Goal: Task Accomplishment & Management: Complete application form

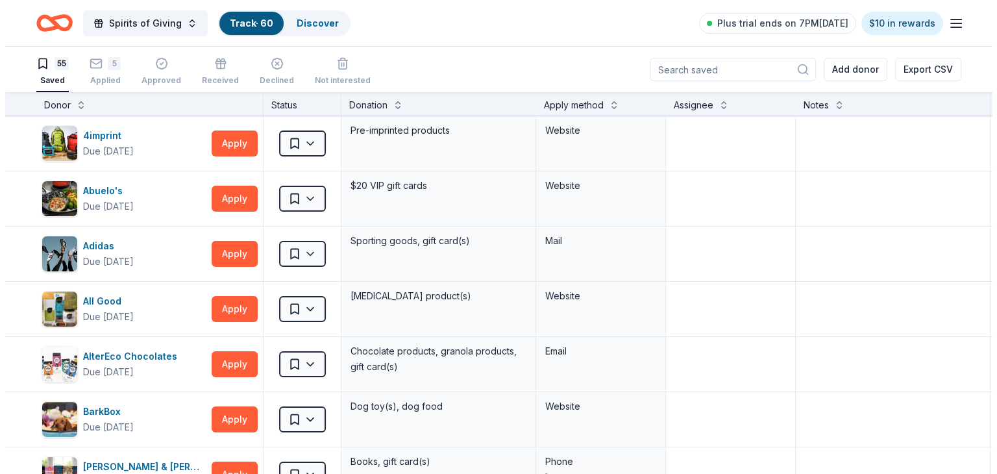
scroll to position [2541, 0]
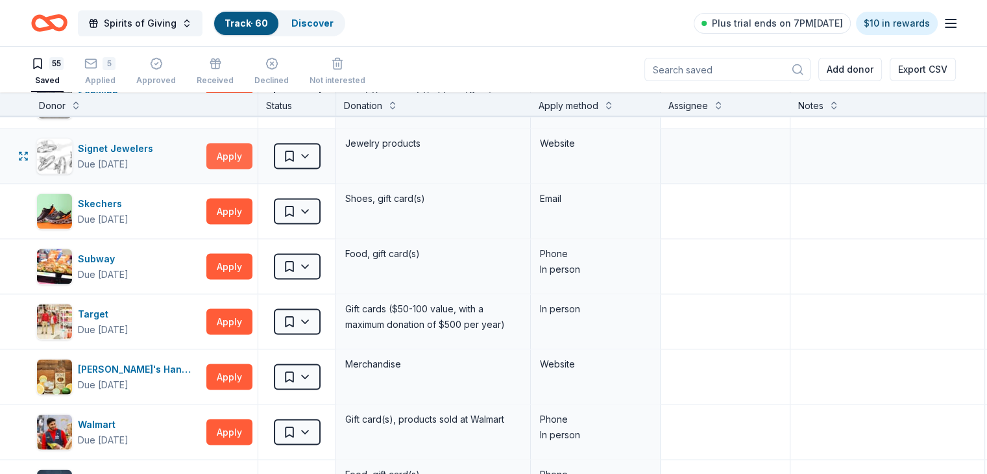
click at [252, 148] on button "Apply" at bounding box center [229, 156] width 46 height 26
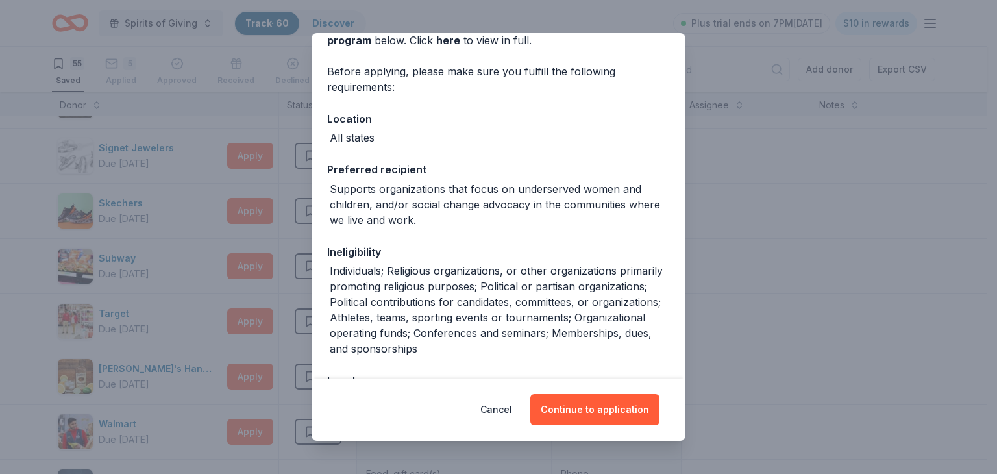
scroll to position [177, 0]
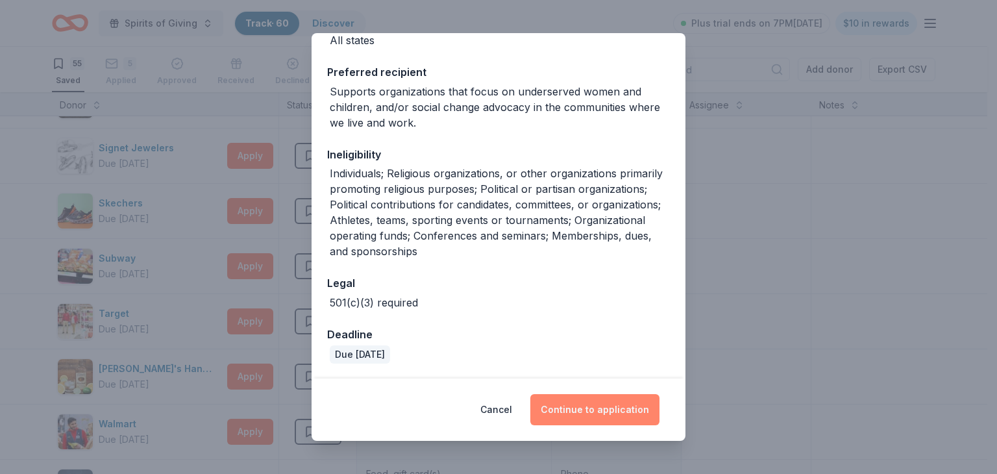
click at [600, 408] on button "Continue to application" at bounding box center [594, 409] width 129 height 31
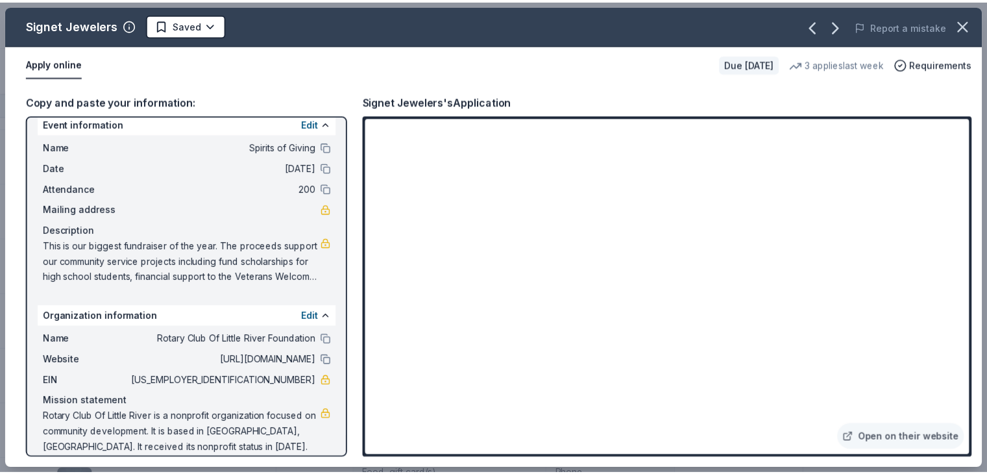
scroll to position [21, 0]
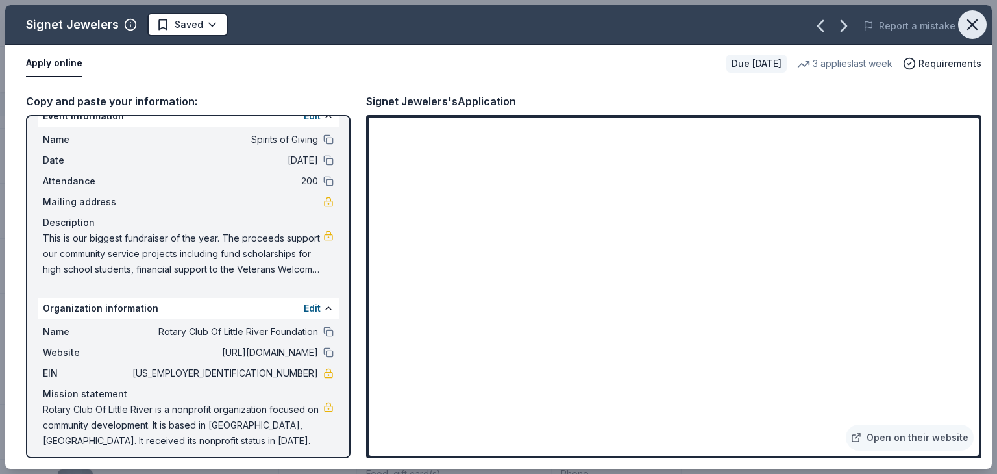
click at [973, 23] on icon "button" at bounding box center [972, 24] width 9 height 9
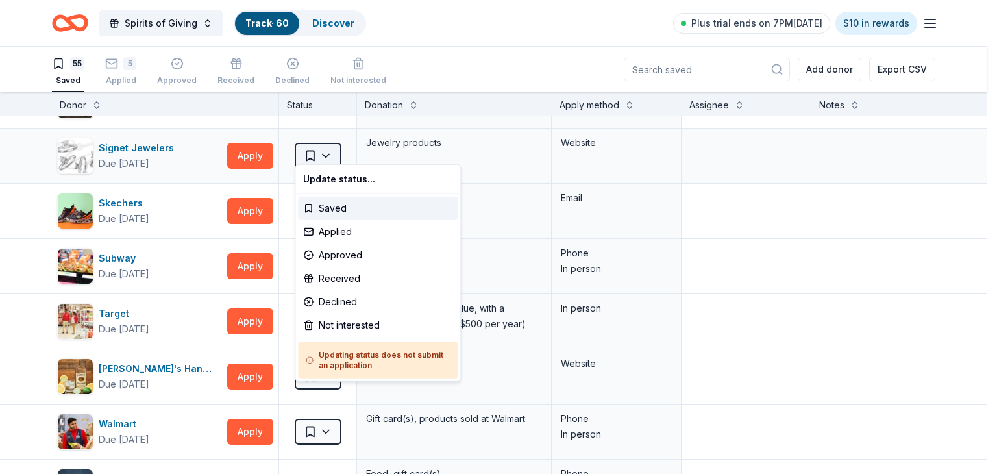
click at [331, 148] on html "Spirits of Giving Track · 60 Discover Plus trial ends on 7PM[DATE] $10 in rewar…" at bounding box center [498, 237] width 997 height 474
click at [331, 232] on div "Applied" at bounding box center [378, 231] width 160 height 23
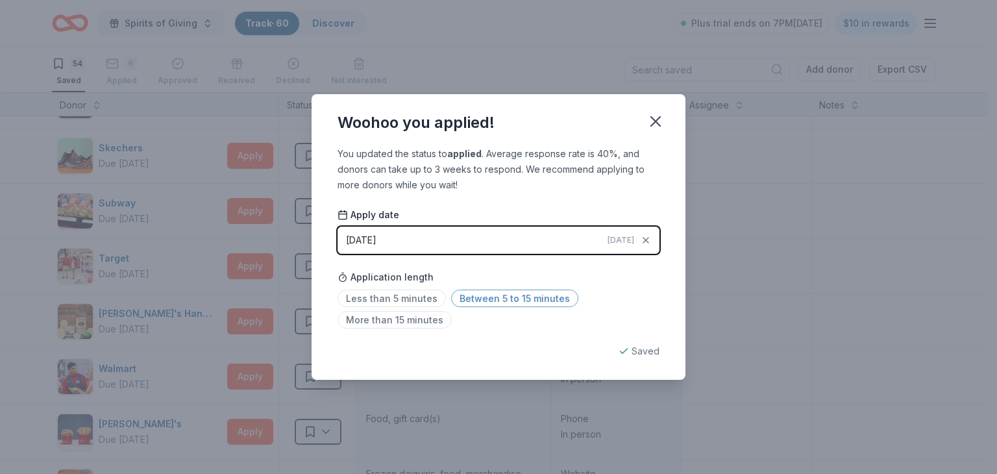
click at [495, 299] on span "Between 5 to 15 minutes" at bounding box center [514, 298] width 127 height 18
click at [655, 119] on icon "button" at bounding box center [655, 121] width 18 height 18
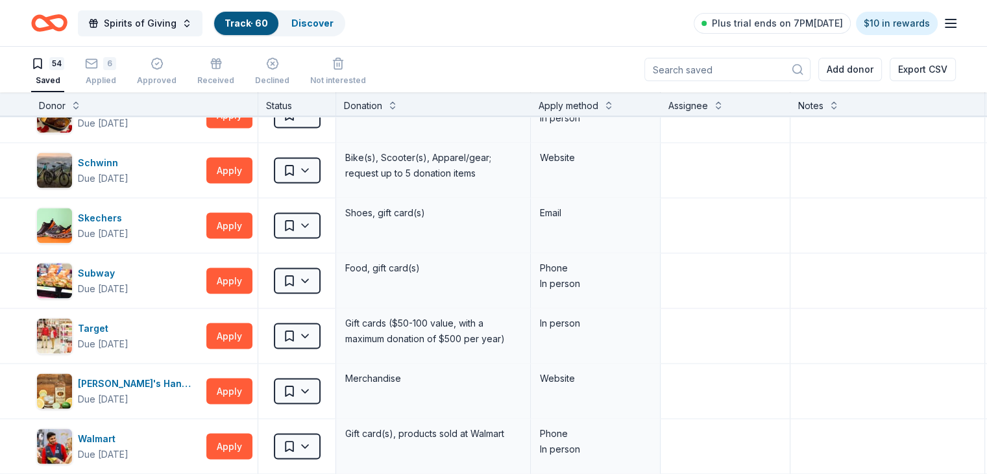
scroll to position [2462, 0]
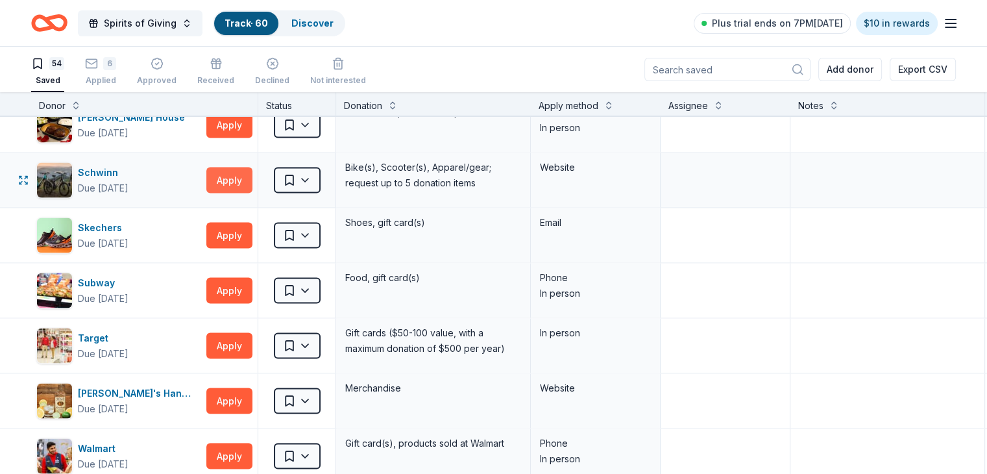
click at [252, 170] on button "Apply" at bounding box center [229, 180] width 46 height 26
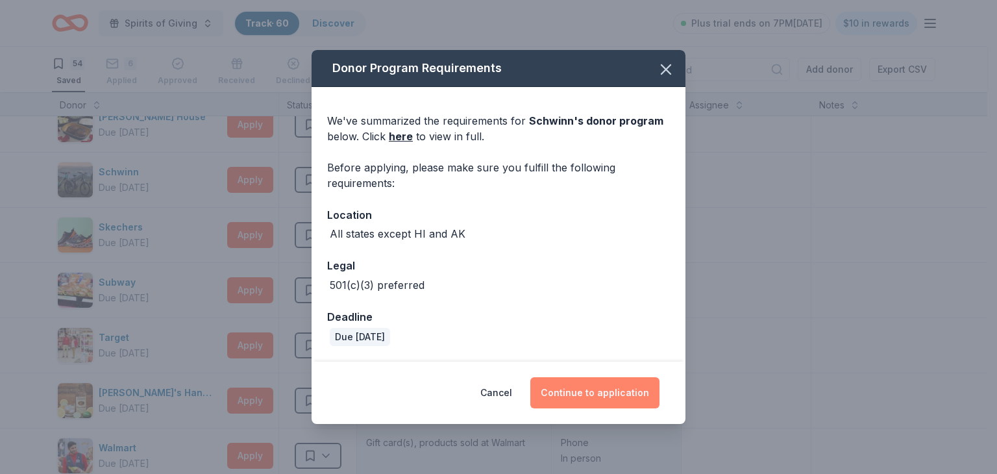
click at [600, 393] on button "Continue to application" at bounding box center [594, 392] width 129 height 31
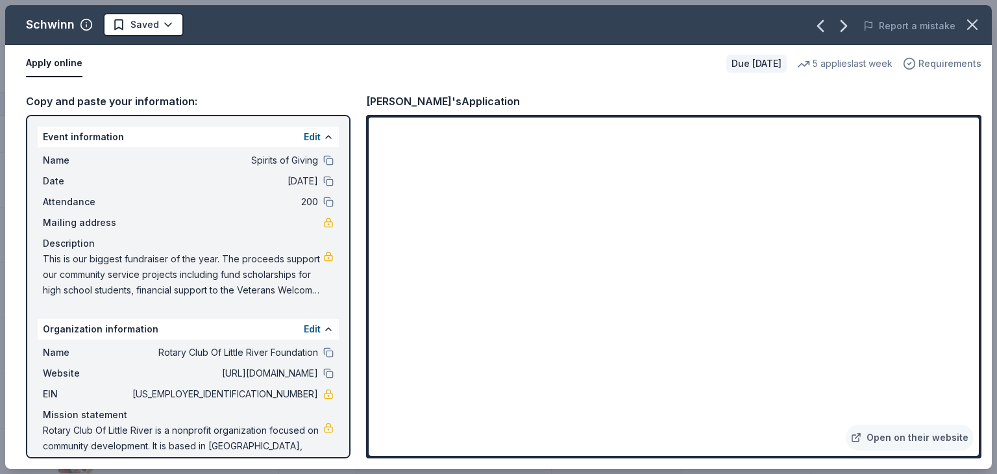
click at [939, 62] on span "Requirements" at bounding box center [949, 64] width 63 height 16
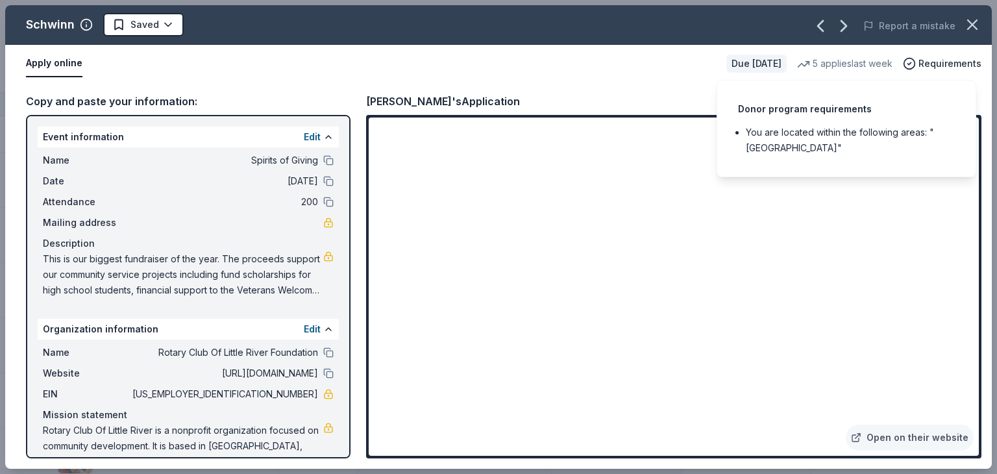
click at [939, 90] on div "Donor program requirements You are located within the following areas: "[GEOGRA…" at bounding box center [846, 128] width 260 height 97
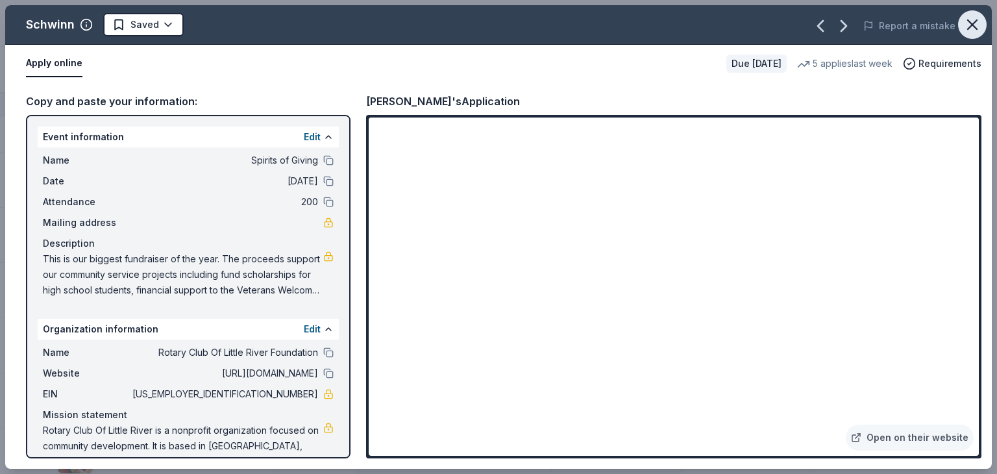
click at [973, 27] on icon "button" at bounding box center [972, 25] width 18 height 18
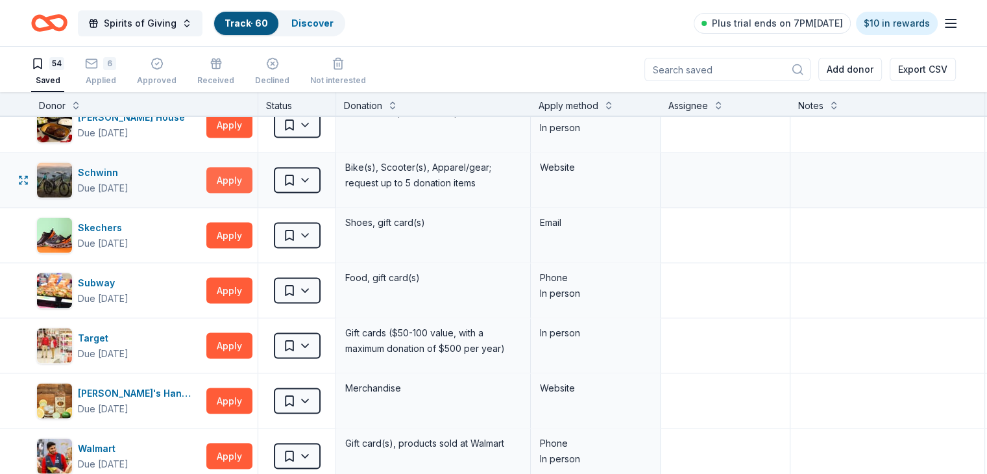
click at [249, 170] on button "Apply" at bounding box center [229, 180] width 46 height 26
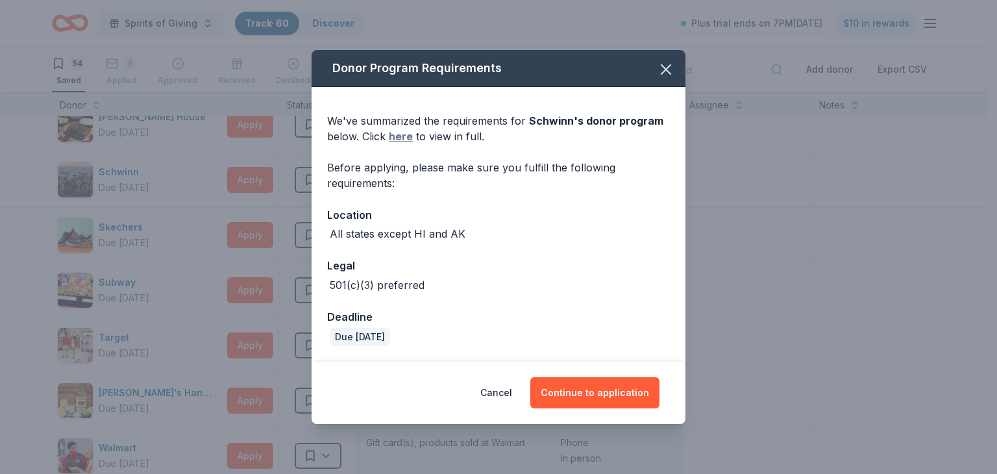
click at [400, 135] on link "here" at bounding box center [401, 136] width 24 height 16
click at [597, 393] on button "Continue to application" at bounding box center [594, 392] width 129 height 31
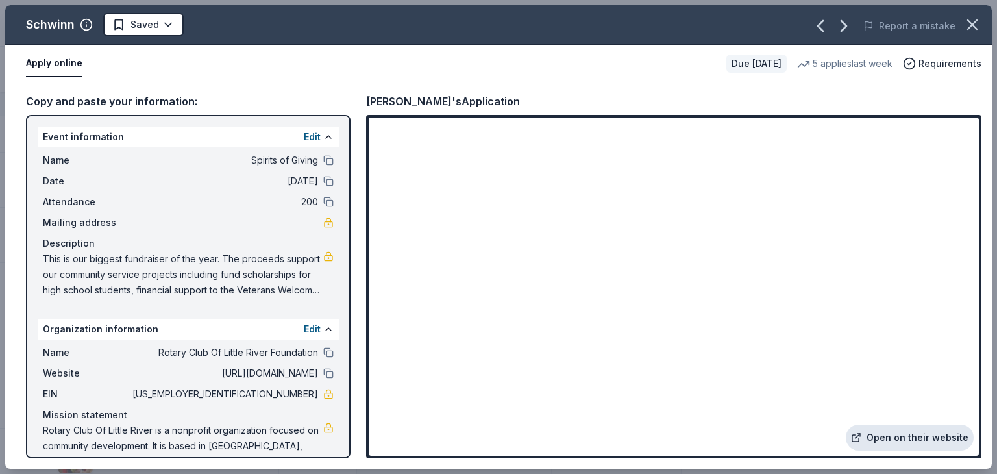
click at [914, 437] on link "Open on their website" at bounding box center [910, 437] width 128 height 26
click at [152, 356] on span "Rotary Club Of Little River Foundation" at bounding box center [224, 353] width 188 height 16
click at [160, 354] on span "Rotary Club Of Little River Foundation" at bounding box center [224, 353] width 188 height 16
click at [323, 353] on button at bounding box center [328, 352] width 10 height 10
click at [257, 371] on span "[URL][DOMAIN_NAME]" at bounding box center [224, 373] width 188 height 16
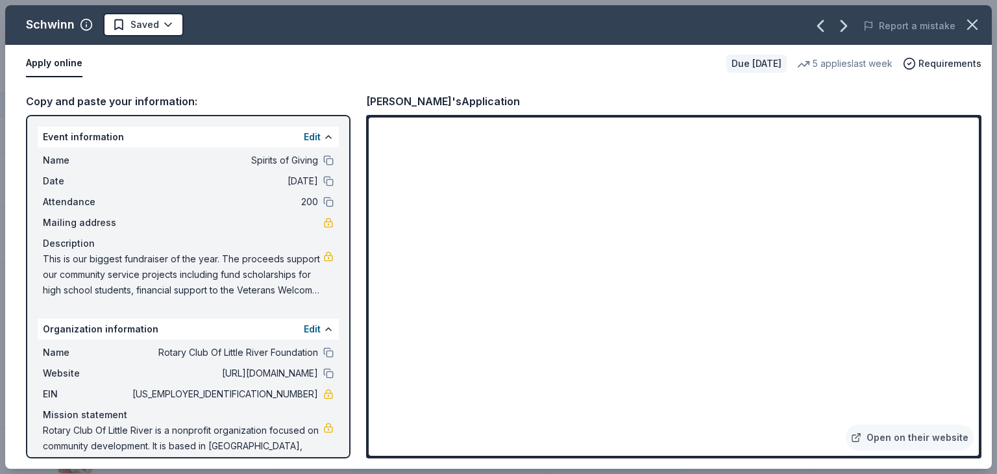
click at [257, 371] on span "[URL][DOMAIN_NAME]" at bounding box center [224, 373] width 188 height 16
click at [239, 375] on span "[URL][DOMAIN_NAME]" at bounding box center [224, 373] width 188 height 16
click at [202, 374] on span "[URL][DOMAIN_NAME]" at bounding box center [224, 373] width 188 height 16
click at [323, 373] on button at bounding box center [328, 373] width 10 height 10
click at [324, 371] on div "Name Rotary Club Of Little River Foundation Website [URL][DOMAIN_NAME] EIN [US_…" at bounding box center [188, 406] width 301 height 135
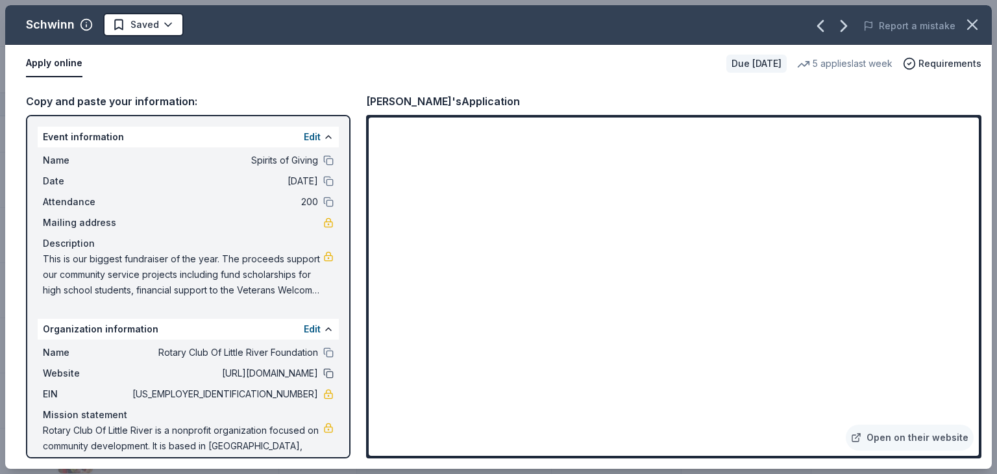
click at [323, 374] on button at bounding box center [328, 373] width 10 height 10
click at [968, 29] on icon "button" at bounding box center [972, 24] width 9 height 9
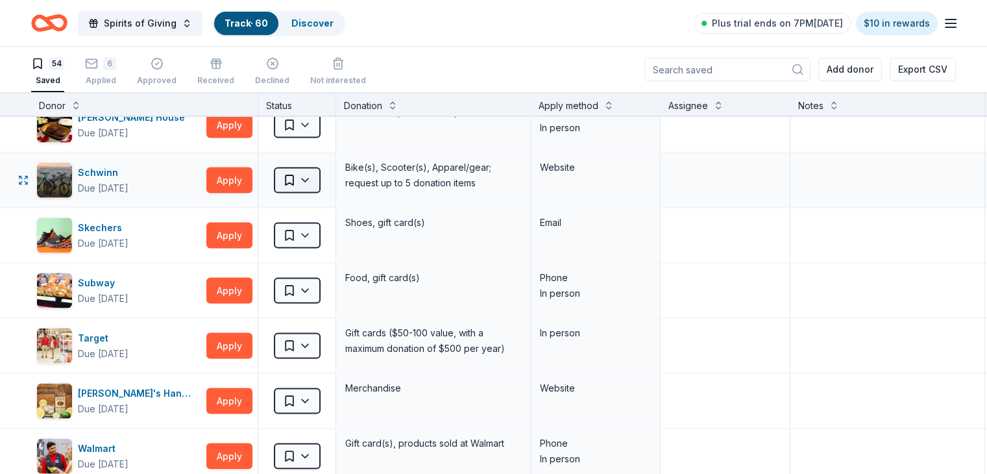
click at [330, 172] on html "Spirits of Giving Track · 60 Discover Plus trial ends on 7PM[DATE] $10 in rewar…" at bounding box center [493, 237] width 987 height 474
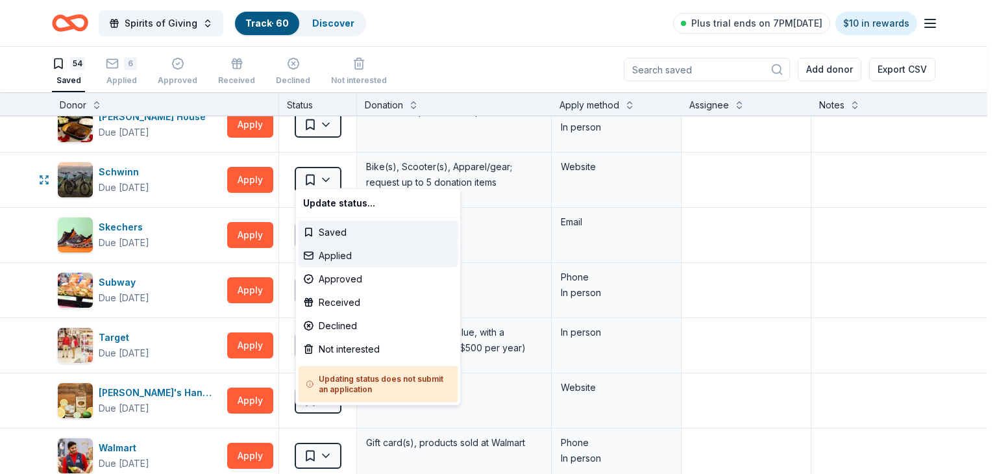
click at [350, 251] on div "Applied" at bounding box center [378, 255] width 160 height 23
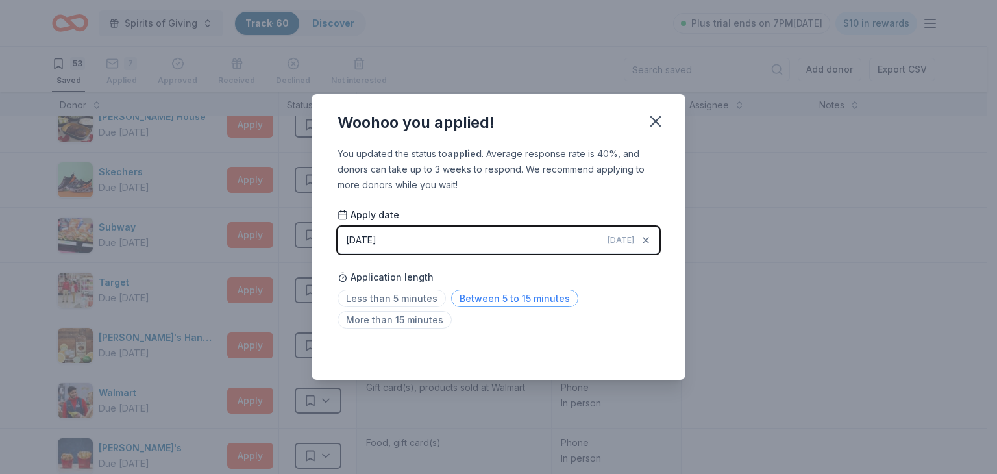
click at [499, 295] on span "Between 5 to 15 minutes" at bounding box center [514, 298] width 127 height 18
click at [657, 120] on icon "button" at bounding box center [655, 121] width 9 height 9
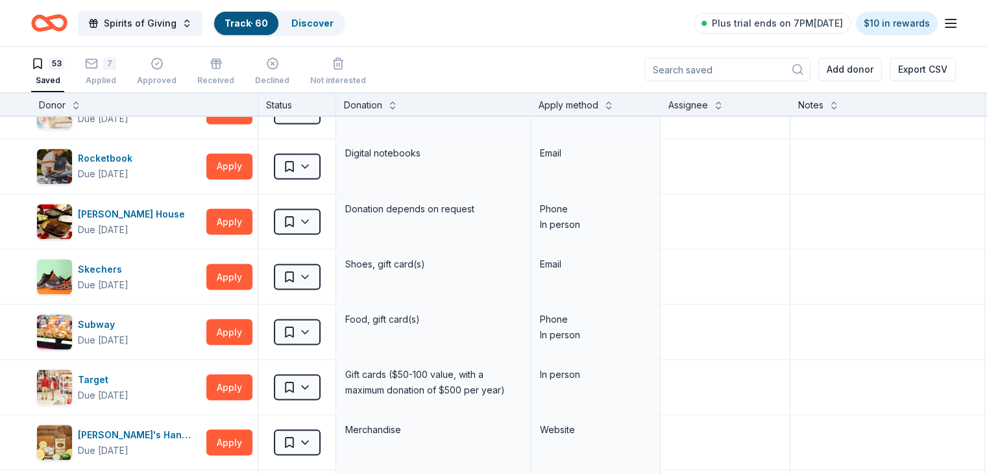
scroll to position [2336, 0]
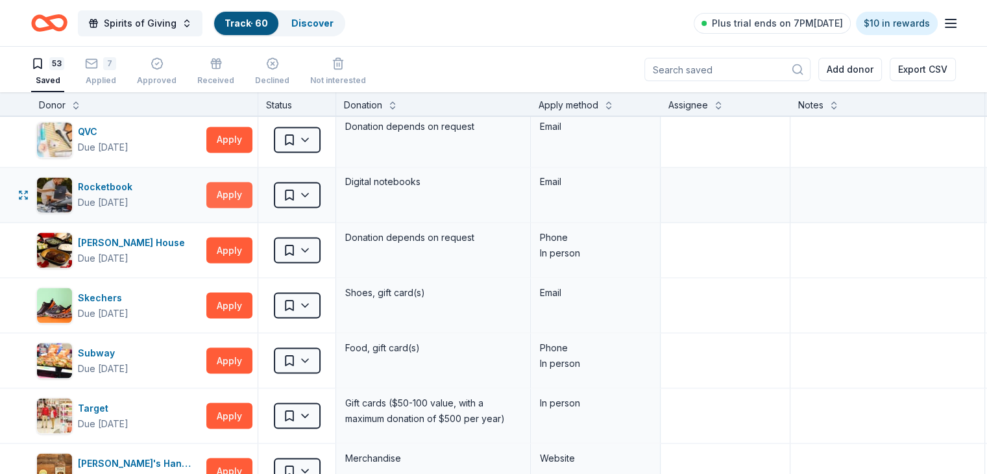
click at [251, 188] on button "Apply" at bounding box center [229, 195] width 46 height 26
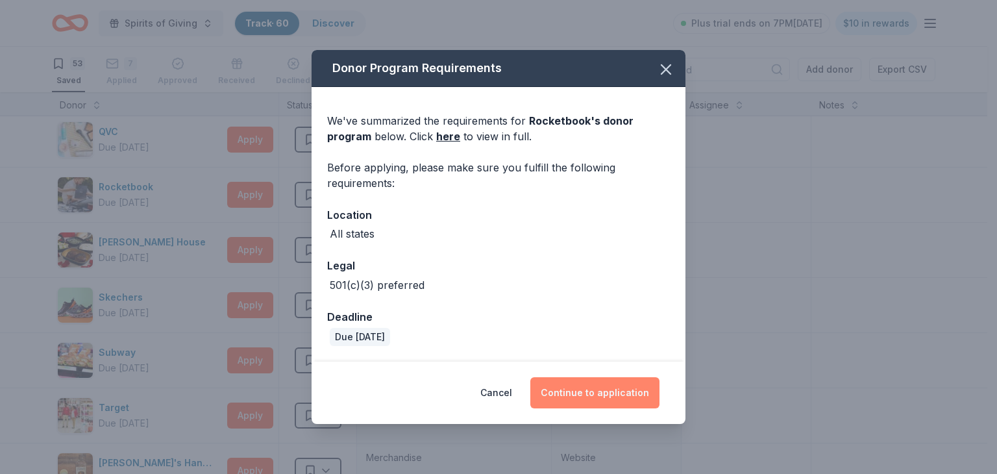
click at [608, 395] on button "Continue to application" at bounding box center [594, 392] width 129 height 31
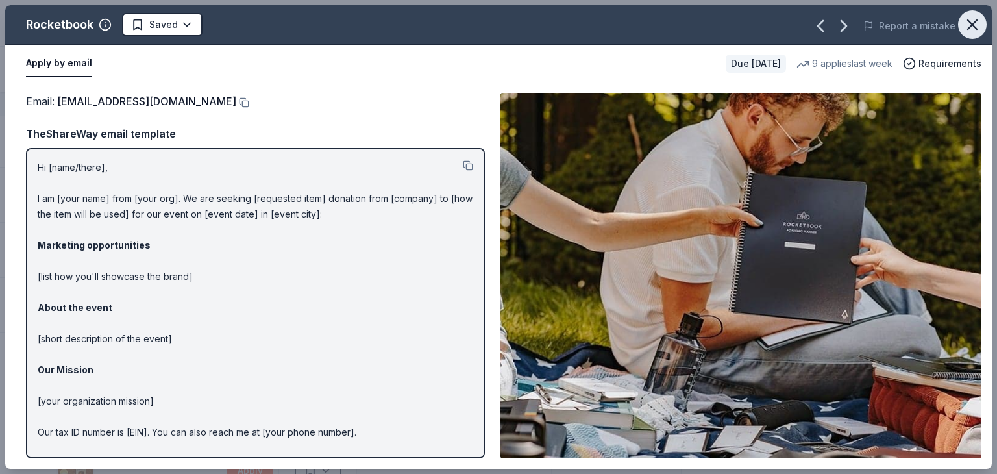
click at [973, 27] on icon "button" at bounding box center [972, 25] width 18 height 18
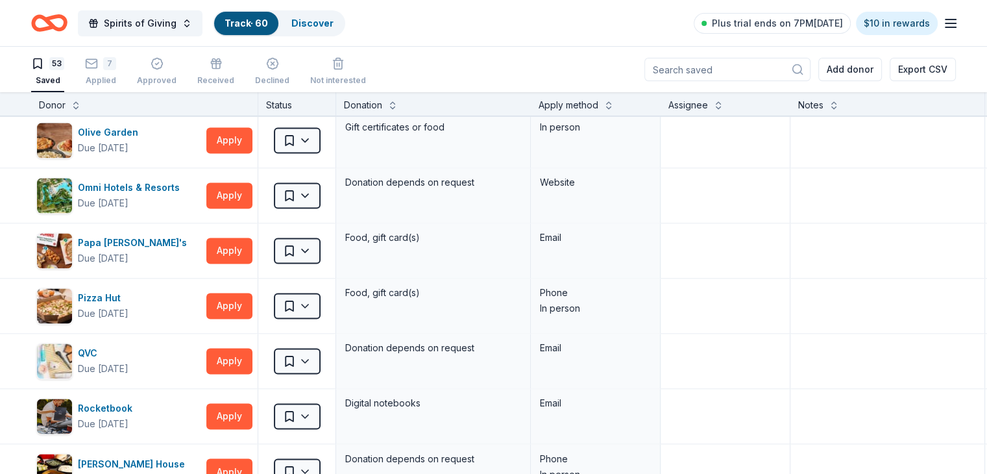
scroll to position [2103, 0]
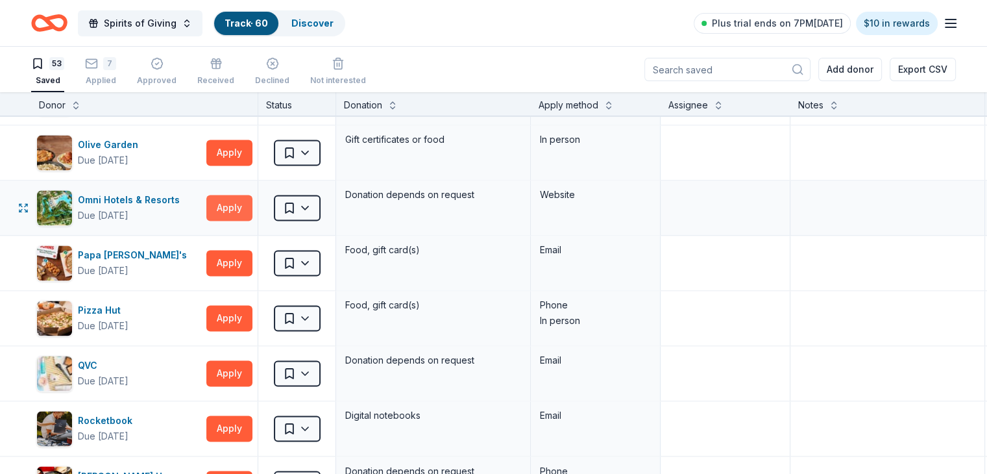
click at [252, 196] on button "Apply" at bounding box center [229, 208] width 46 height 26
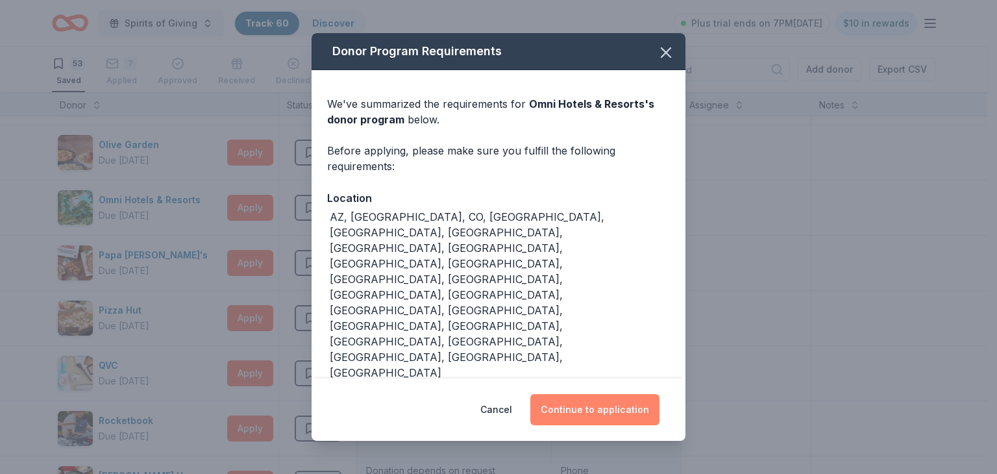
click at [606, 410] on button "Continue to application" at bounding box center [594, 409] width 129 height 31
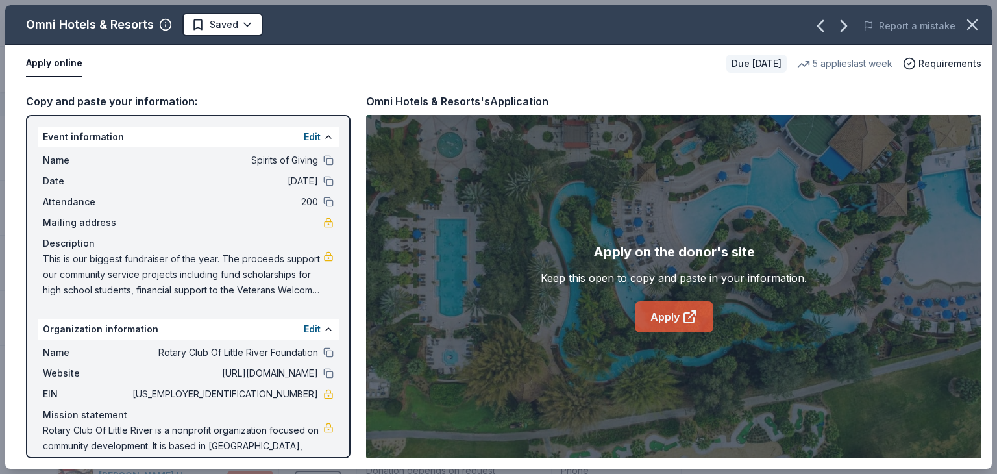
click at [685, 320] on icon at bounding box center [690, 317] width 16 height 16
click at [968, 25] on icon "button" at bounding box center [972, 25] width 18 height 18
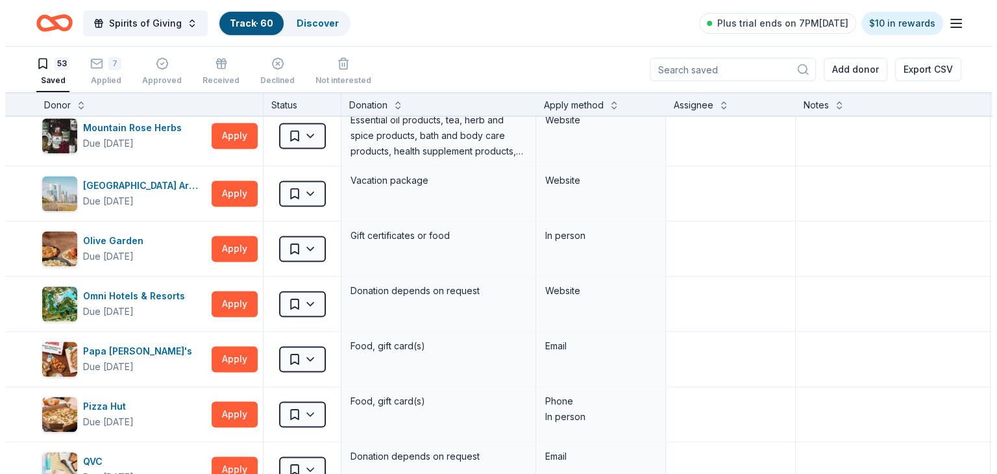
scroll to position [1987, 0]
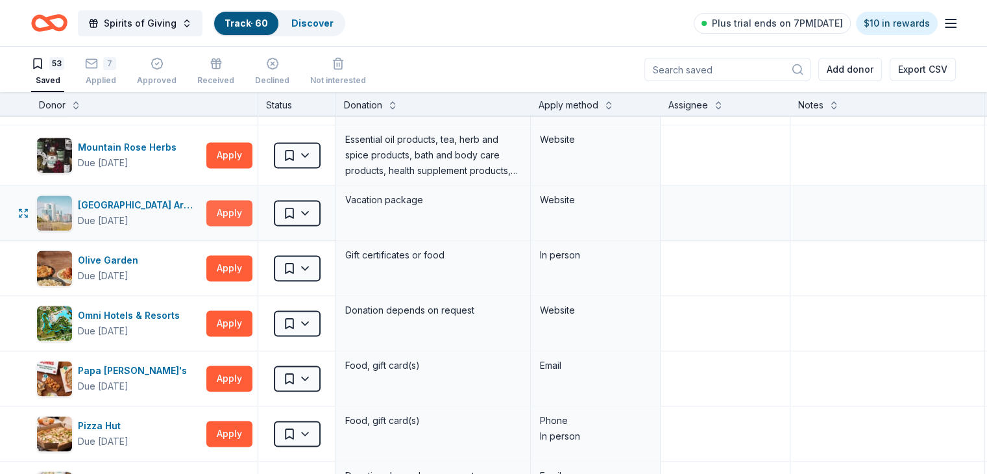
click at [252, 208] on button "Apply" at bounding box center [229, 213] width 46 height 26
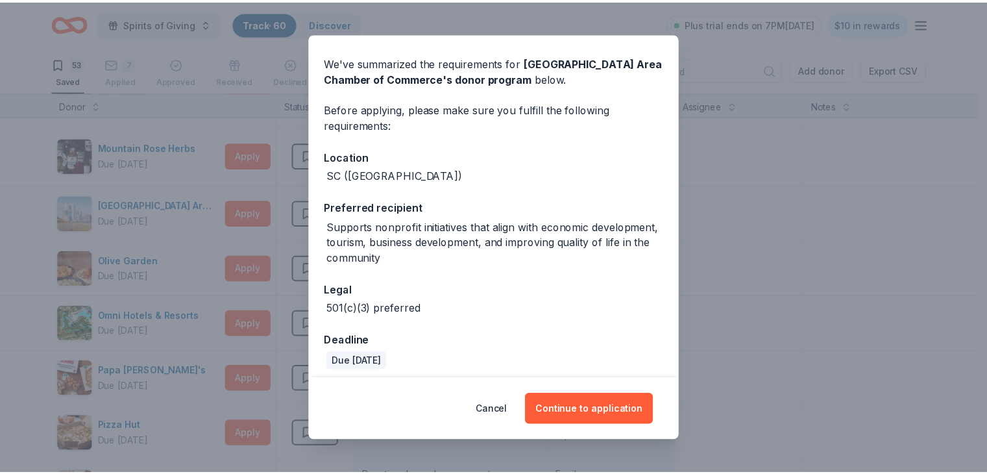
scroll to position [48, 0]
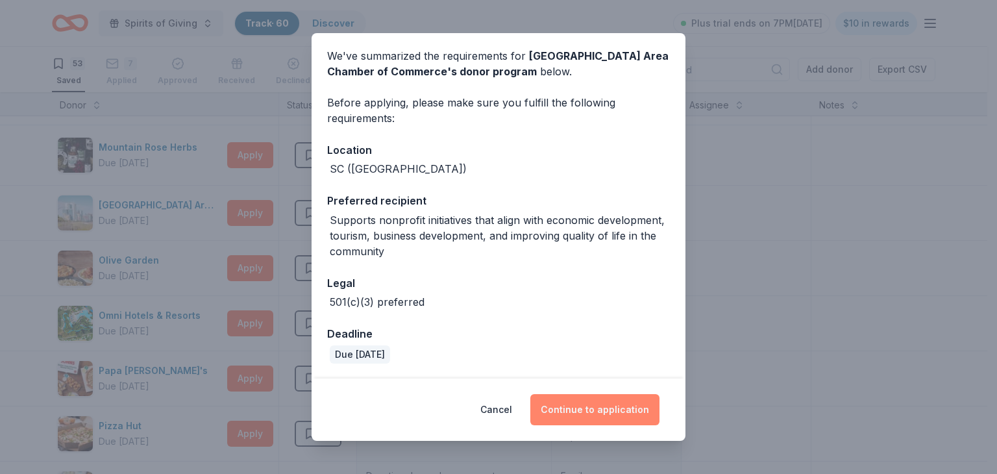
click at [599, 408] on button "Continue to application" at bounding box center [594, 409] width 129 height 31
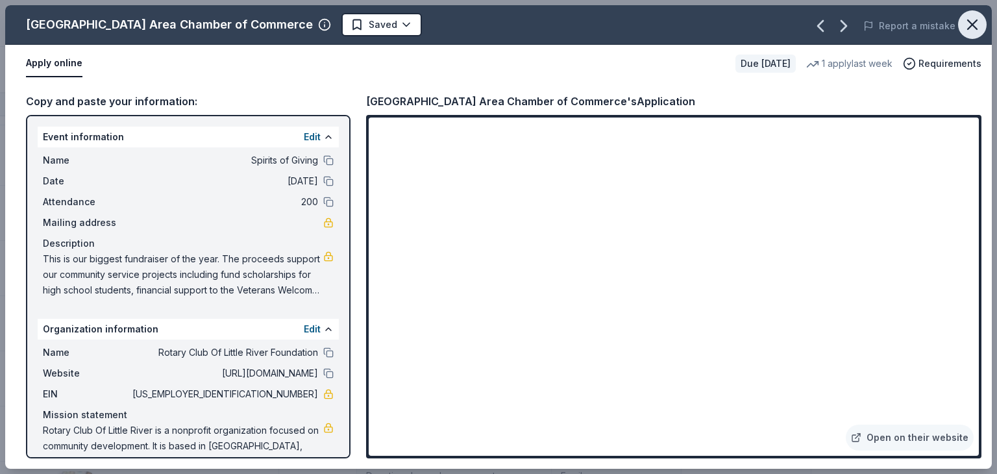
click at [970, 27] on icon "button" at bounding box center [972, 24] width 9 height 9
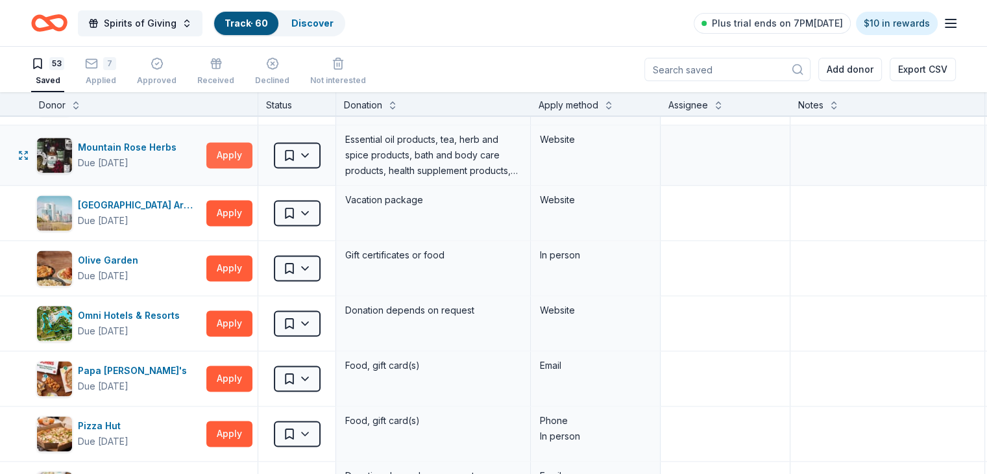
click at [249, 149] on button "Apply" at bounding box center [229, 155] width 46 height 26
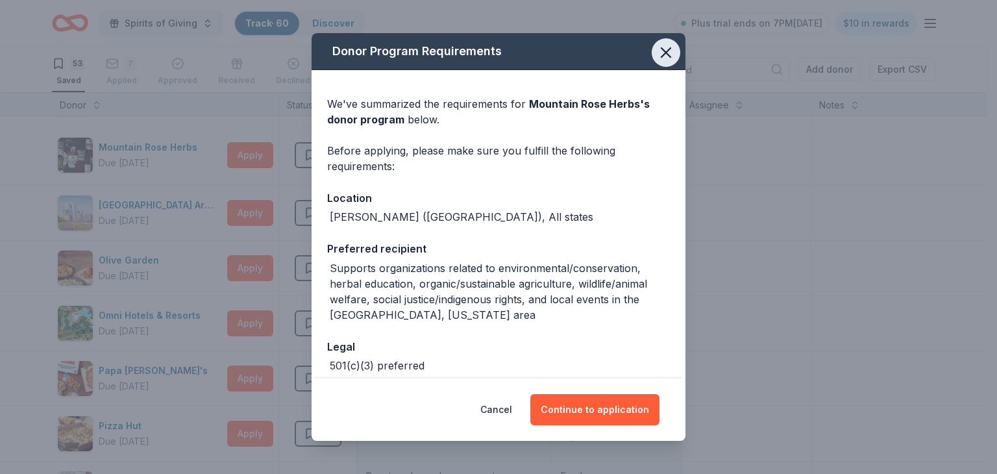
click at [659, 53] on icon "button" at bounding box center [666, 52] width 18 height 18
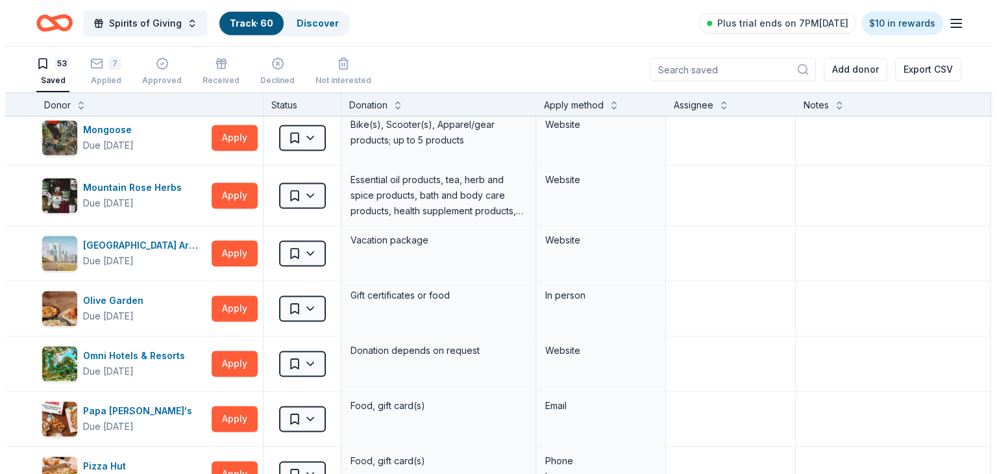
scroll to position [1935, 0]
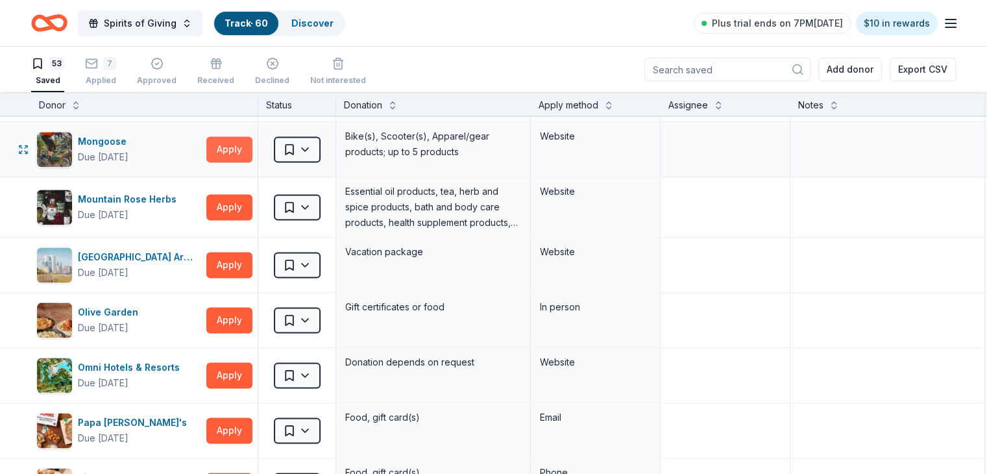
click at [252, 140] on button "Apply" at bounding box center [229, 149] width 46 height 26
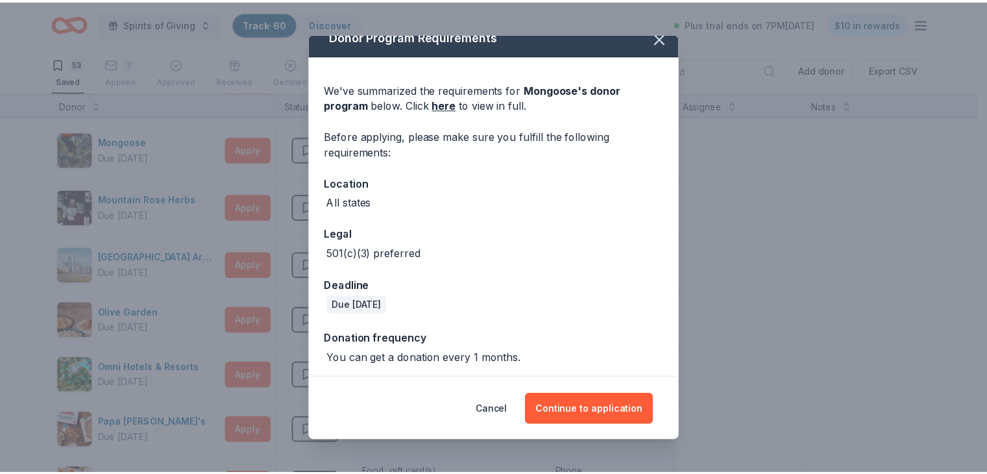
scroll to position [17, 0]
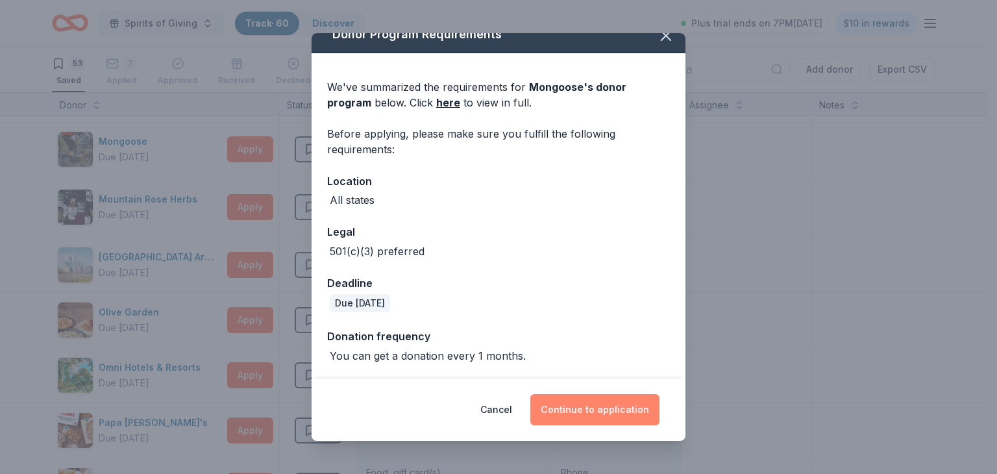
click at [618, 411] on button "Continue to application" at bounding box center [594, 409] width 129 height 31
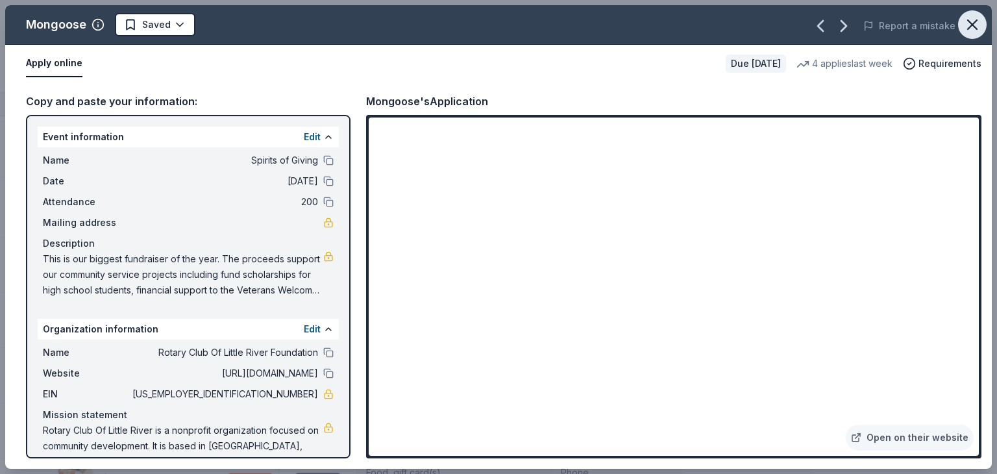
click at [975, 23] on icon "button" at bounding box center [972, 25] width 18 height 18
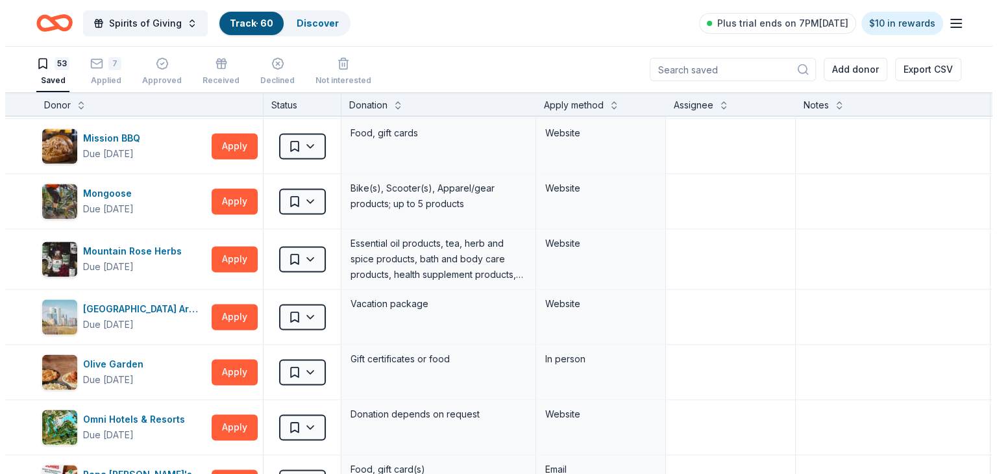
scroll to position [1857, 0]
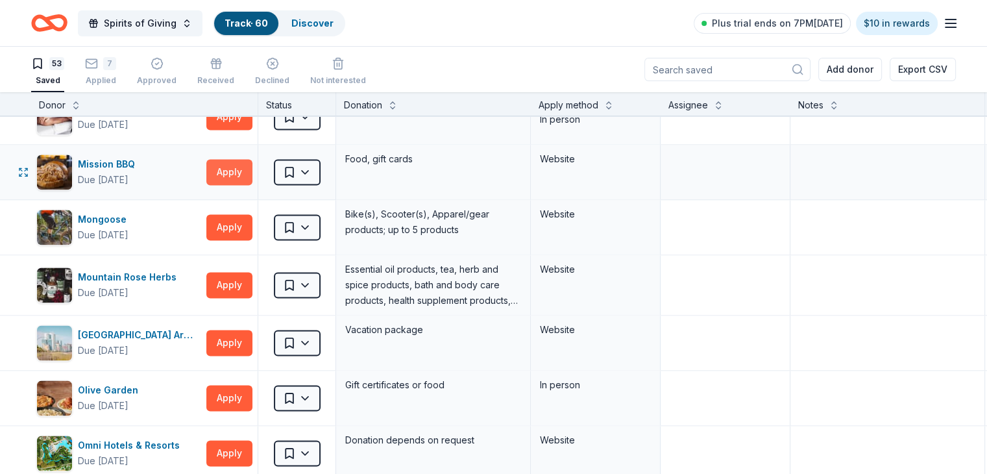
click at [246, 164] on button "Apply" at bounding box center [229, 172] width 46 height 26
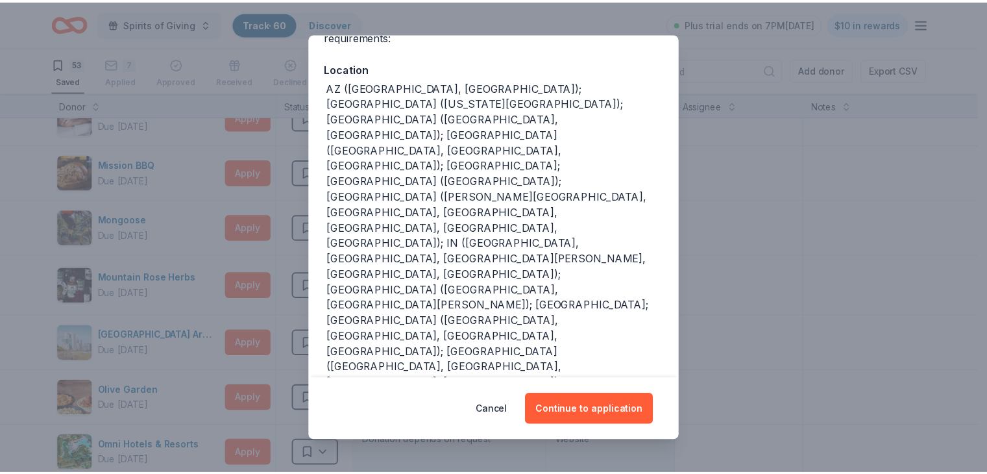
scroll to position [153, 0]
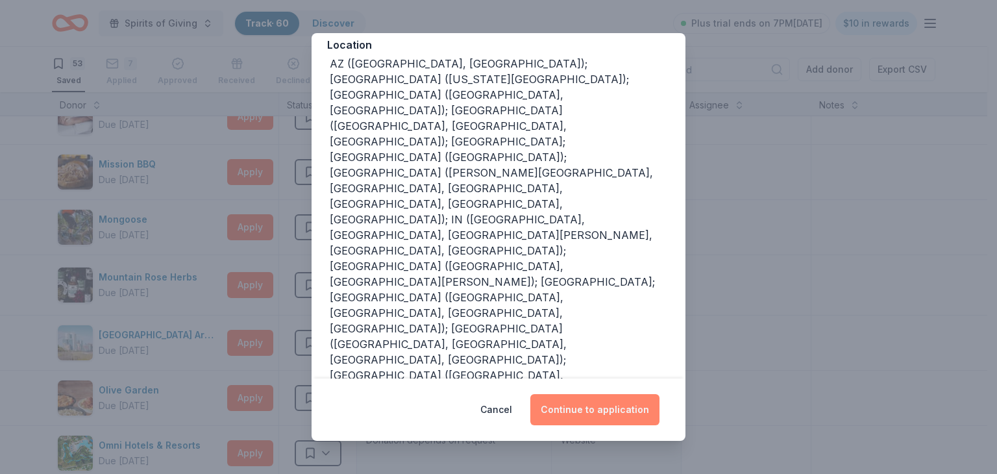
click at [609, 410] on button "Continue to application" at bounding box center [594, 409] width 129 height 31
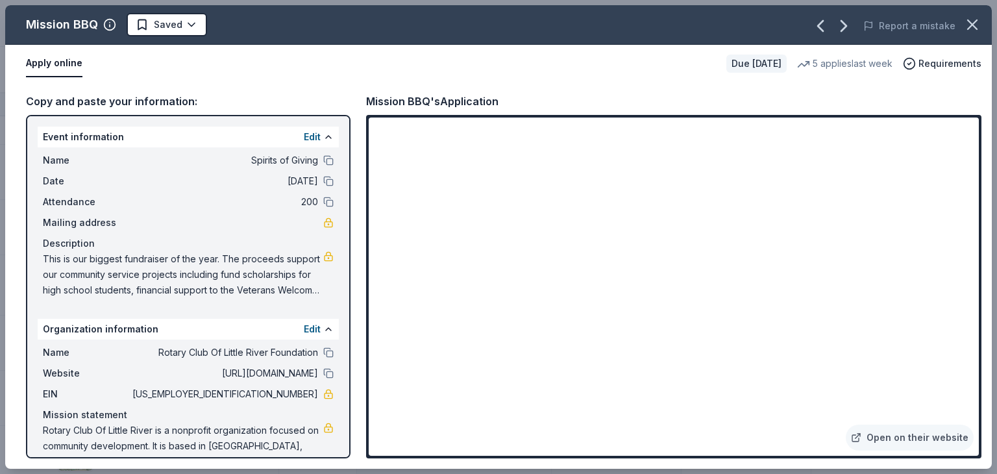
click at [976, 24] on icon "button" at bounding box center [972, 25] width 18 height 18
click at [976, 24] on div "Report a mistake" at bounding box center [799, 26] width 384 height 36
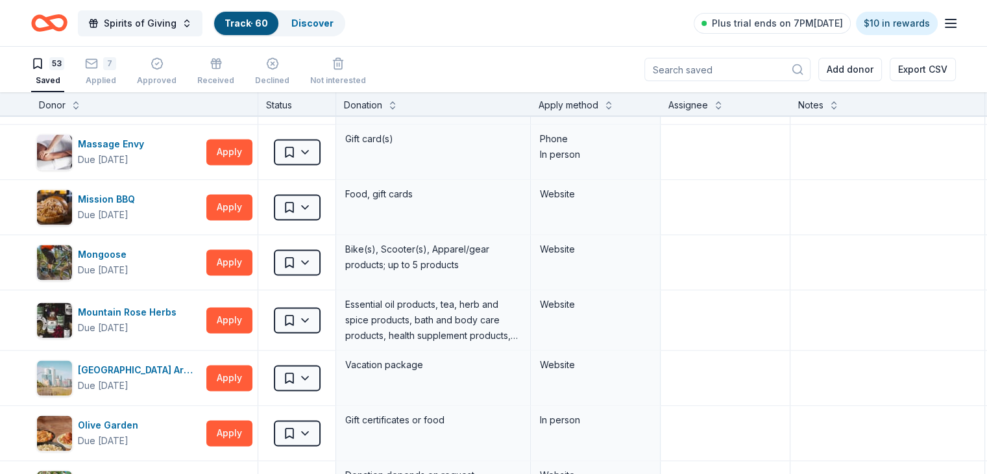
scroll to position [1804, 0]
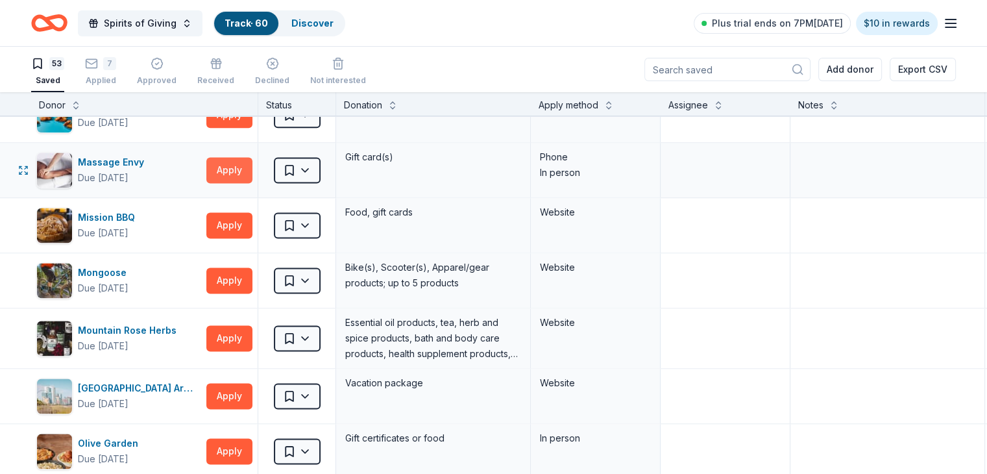
click at [251, 166] on button "Apply" at bounding box center [229, 170] width 46 height 26
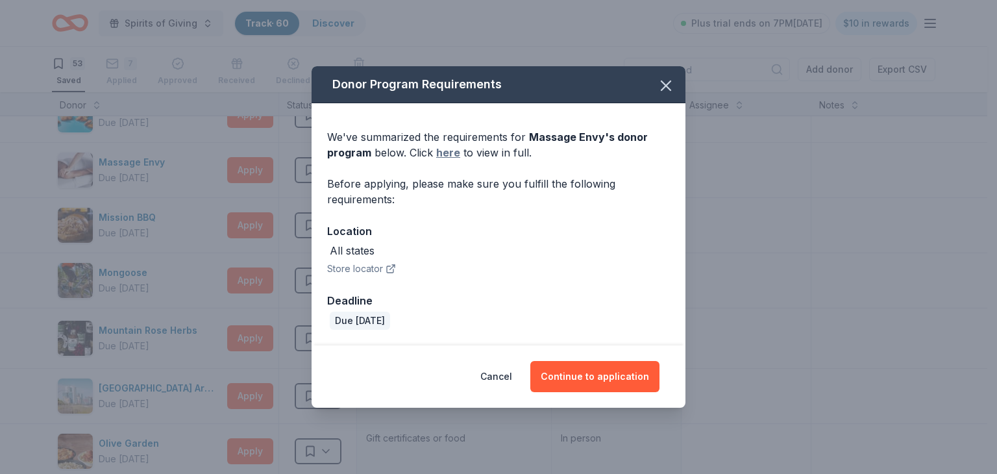
click at [444, 156] on link "here" at bounding box center [448, 153] width 24 height 16
click at [663, 87] on icon "button" at bounding box center [666, 86] width 18 height 18
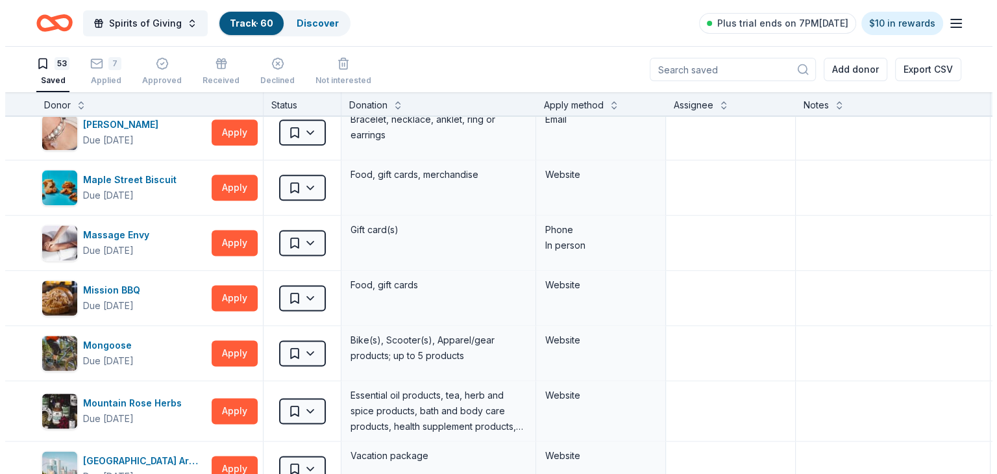
scroll to position [1717, 0]
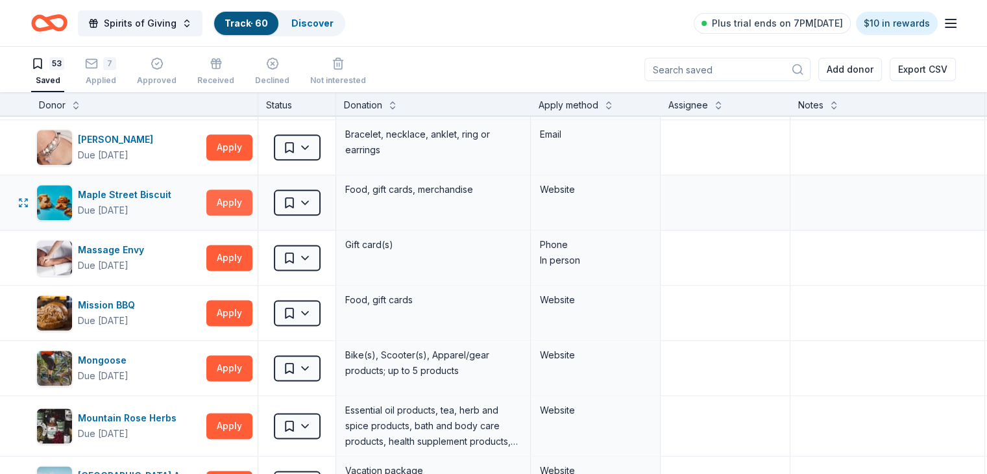
click at [244, 193] on button "Apply" at bounding box center [229, 203] width 46 height 26
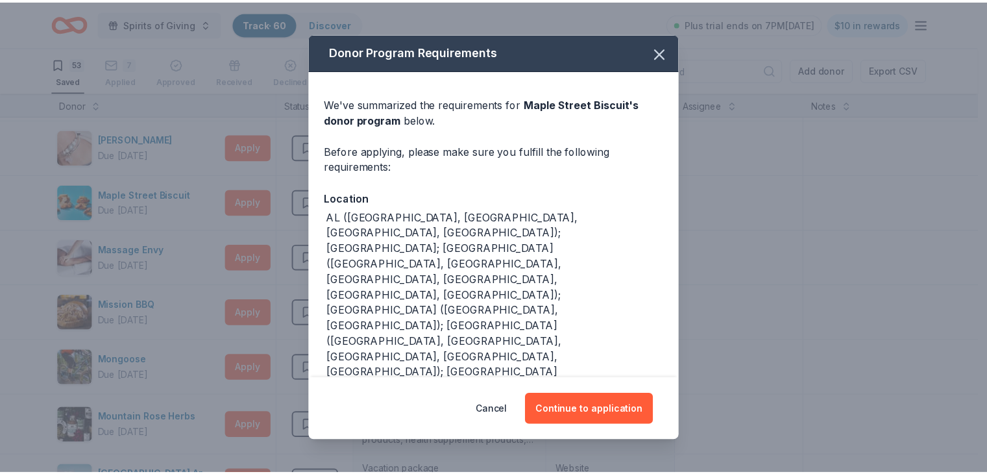
scroll to position [42, 0]
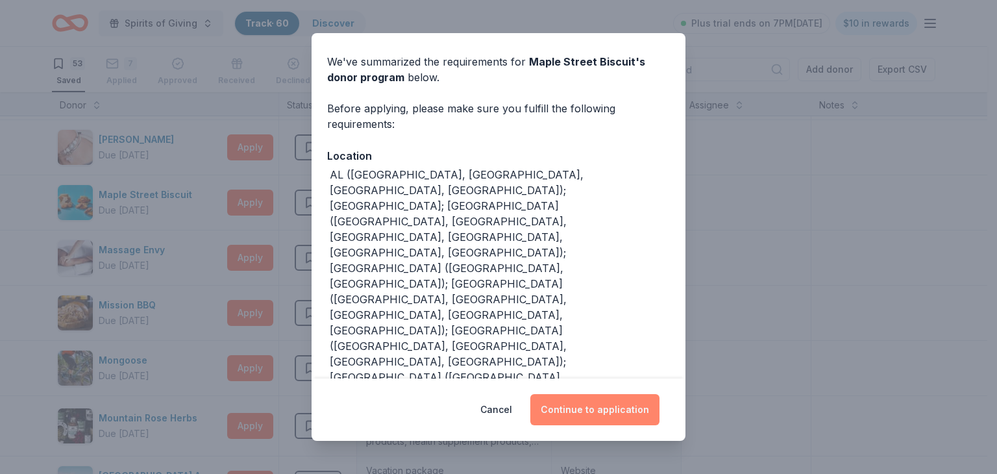
click at [603, 408] on button "Continue to application" at bounding box center [594, 409] width 129 height 31
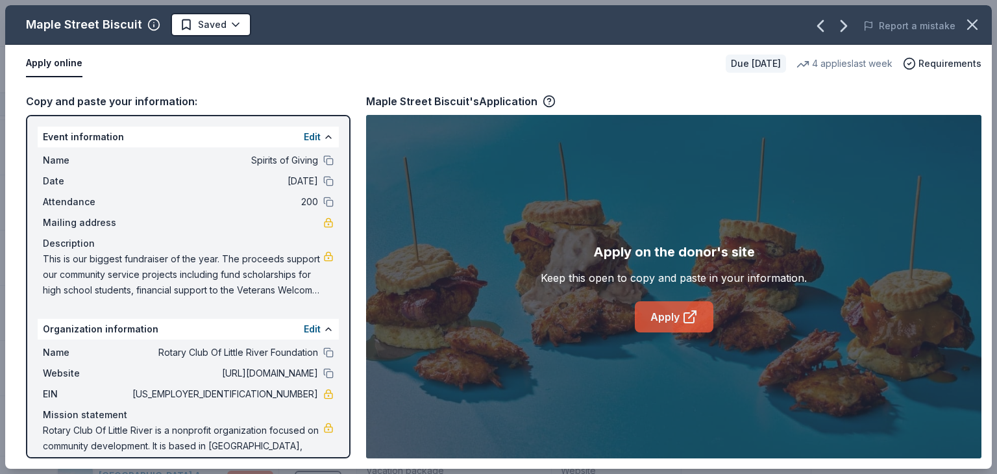
click at [679, 317] on link "Apply" at bounding box center [674, 316] width 79 height 31
click at [973, 25] on icon "button" at bounding box center [972, 24] width 9 height 9
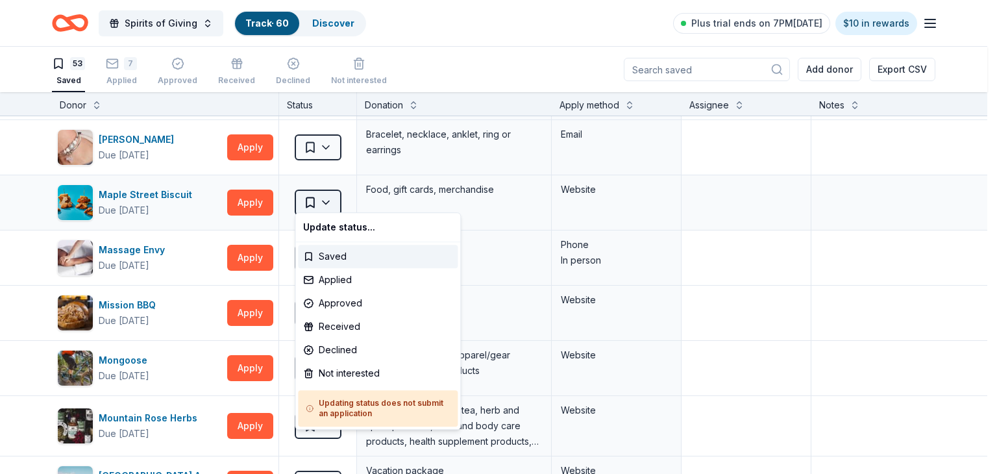
click at [327, 195] on html "Spirits of Giving Track · 60 Discover Plus trial ends on 7PM[DATE] $10 in rewar…" at bounding box center [498, 237] width 997 height 474
click at [339, 278] on div "Applied" at bounding box center [378, 279] width 160 height 23
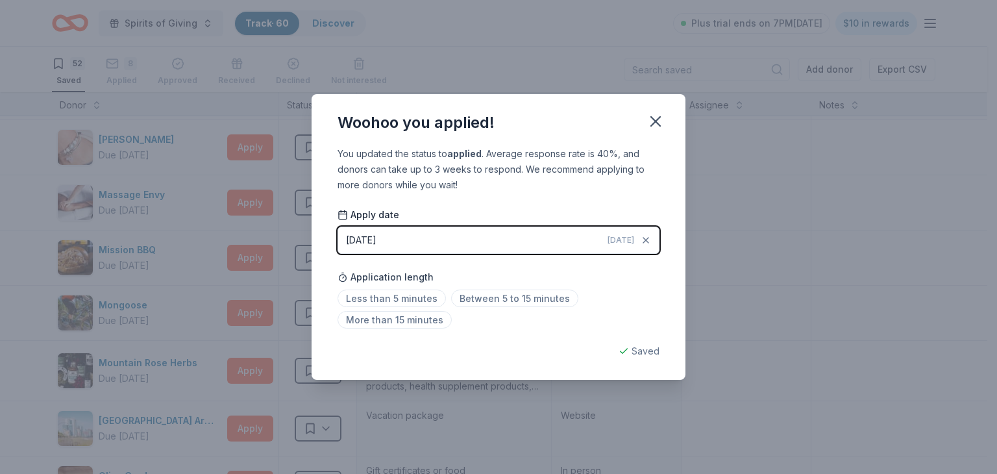
click at [511, 288] on div "Application length Less than 5 minutes Between 5 to 15 minutes More than 15 min…" at bounding box center [498, 298] width 322 height 69
click at [506, 295] on span "Between 5 to 15 minutes" at bounding box center [514, 298] width 127 height 18
click at [654, 128] on icon "button" at bounding box center [655, 121] width 18 height 18
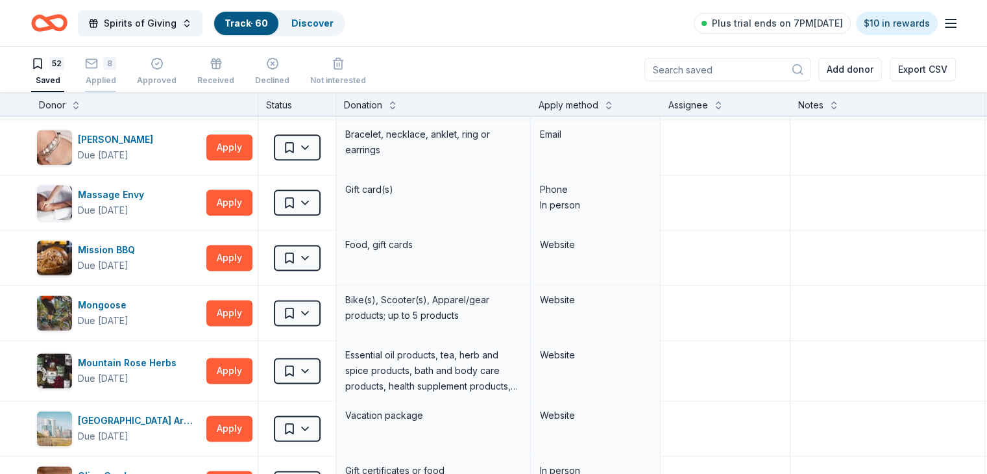
click at [116, 60] on div "8" at bounding box center [109, 56] width 13 height 13
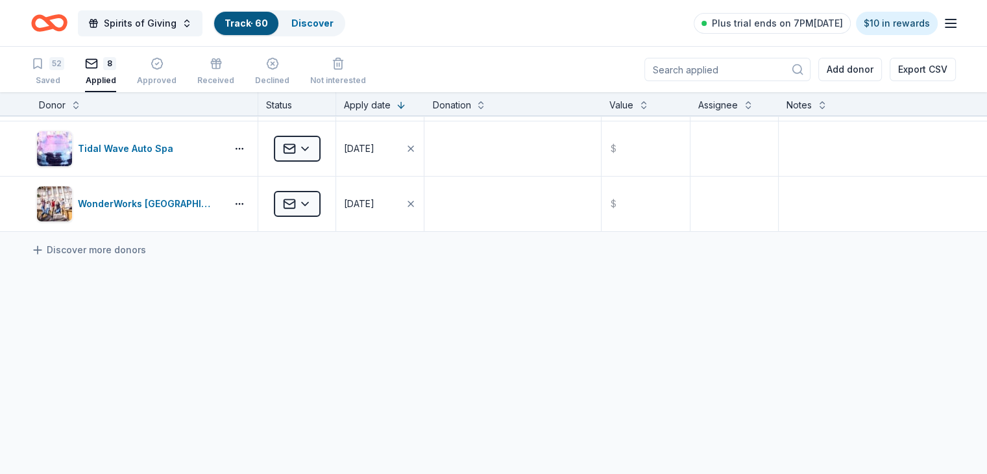
drag, startPoint x: 976, startPoint y: 310, endPoint x: 985, endPoint y: 247, distance: 63.6
click at [985, 247] on div "Donor Status Apply date Donation Value Assignee Notes Maple Street Biscuit Appl…" at bounding box center [493, 283] width 987 height 382
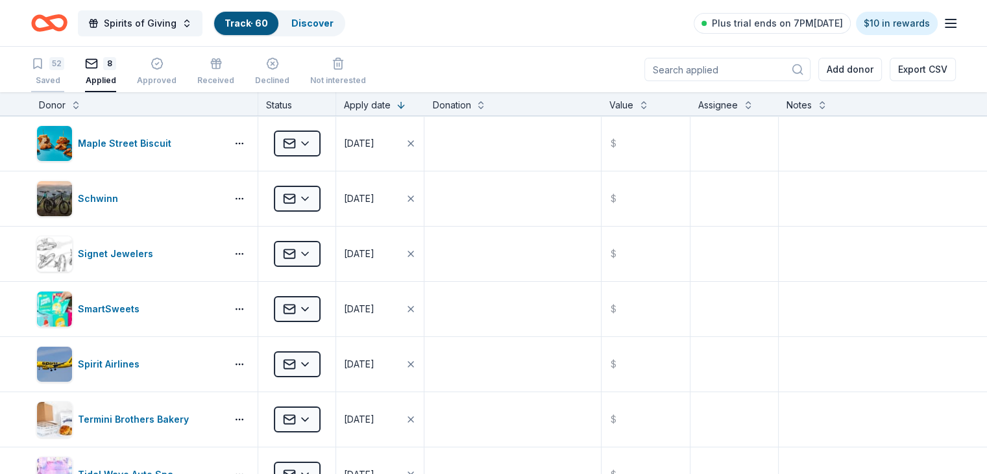
drag, startPoint x: 74, startPoint y: 65, endPoint x: 80, endPoint y: 63, distance: 6.8
click at [64, 64] on div "52" at bounding box center [56, 63] width 15 height 13
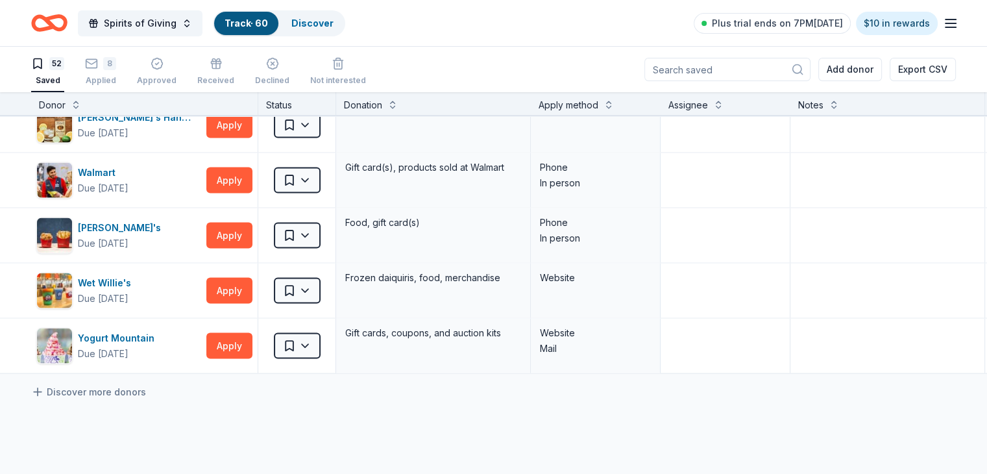
scroll to position [2580, 0]
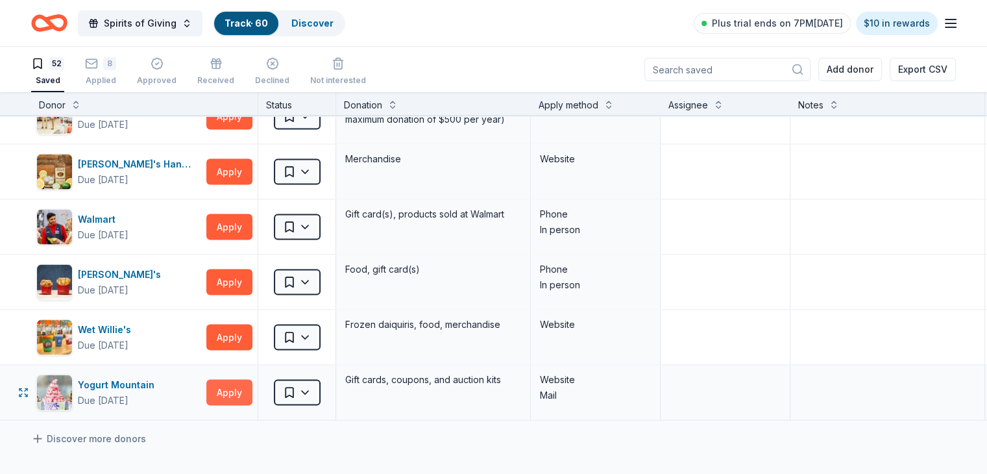
click at [252, 386] on button "Apply" at bounding box center [229, 393] width 46 height 26
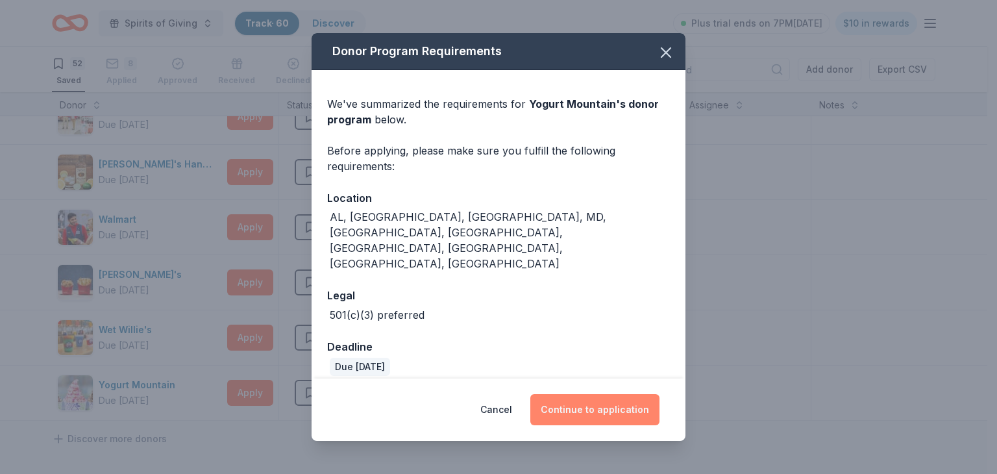
click at [615, 394] on button "Continue to application" at bounding box center [594, 409] width 129 height 31
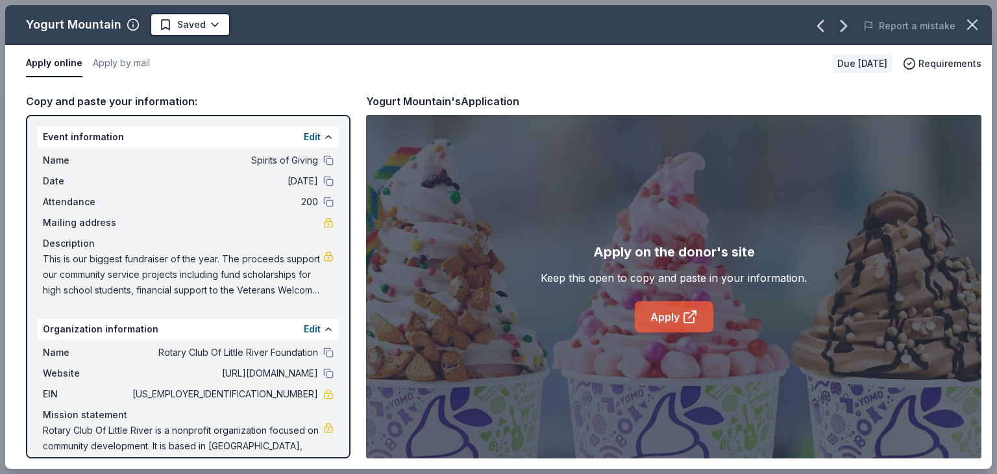
click at [677, 311] on link "Apply" at bounding box center [674, 316] width 79 height 31
click at [973, 22] on icon "button" at bounding box center [972, 25] width 18 height 18
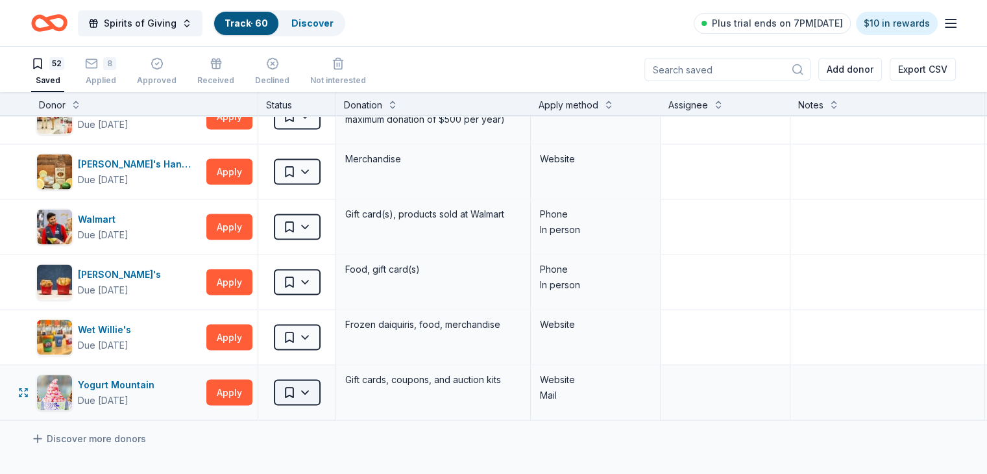
click at [330, 385] on html "Spirits of Giving Track · 60 Discover Plus trial ends on 7PM[DATE] $10 in rewar…" at bounding box center [493, 237] width 987 height 474
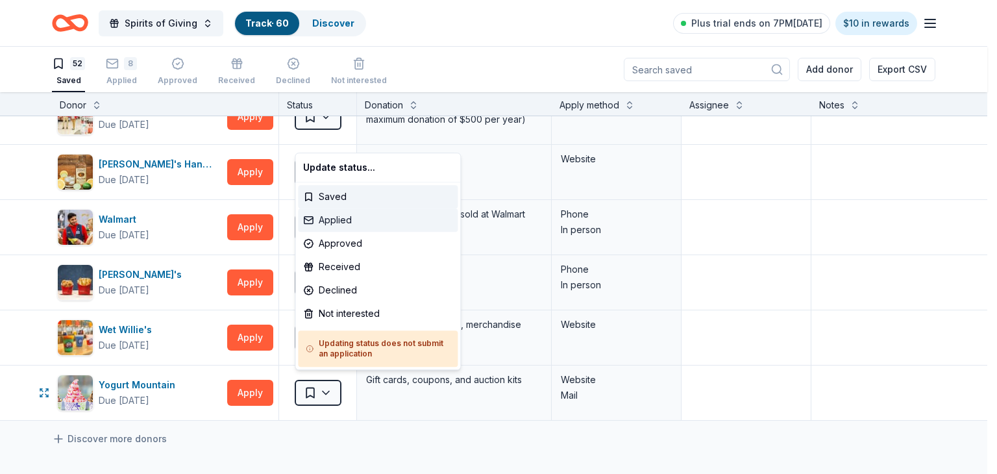
click at [335, 215] on div "Applied" at bounding box center [378, 219] width 160 height 23
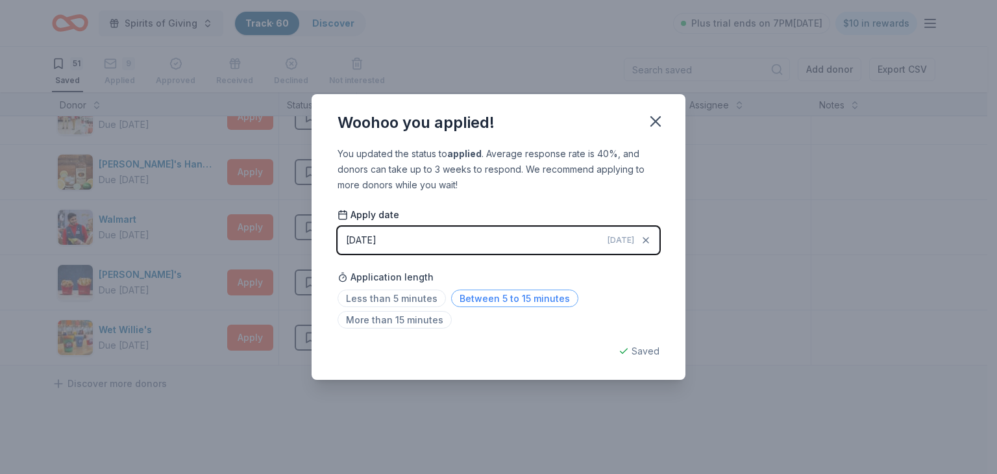
click at [538, 302] on span "Between 5 to 15 minutes" at bounding box center [514, 298] width 127 height 18
click at [656, 122] on icon "button" at bounding box center [655, 121] width 9 height 9
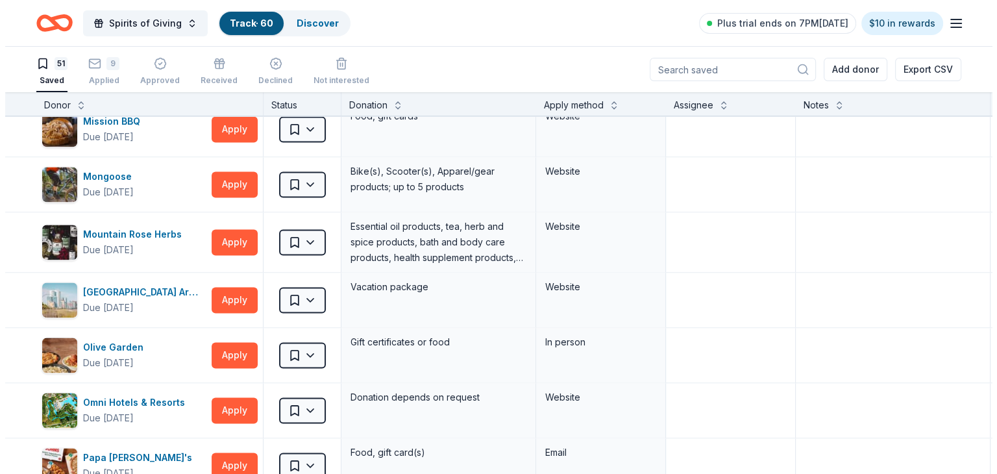
scroll to position [1826, 0]
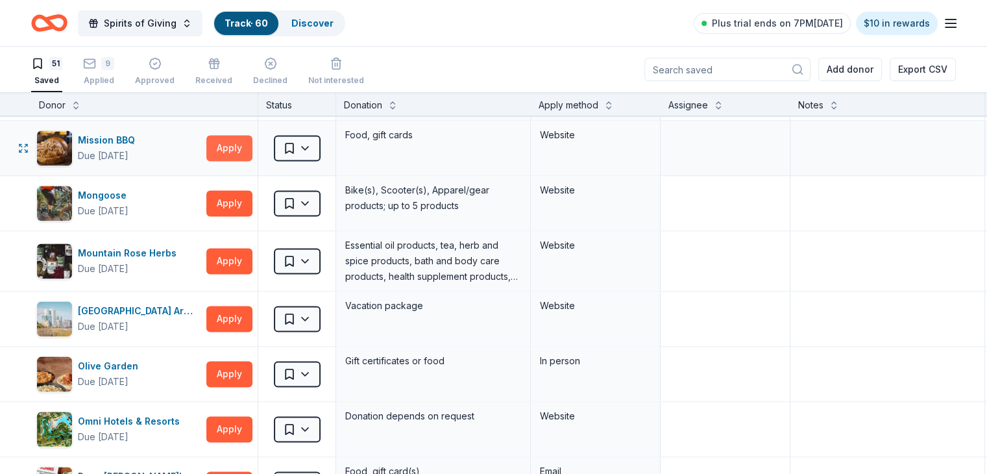
click at [252, 146] on button "Apply" at bounding box center [229, 148] width 46 height 26
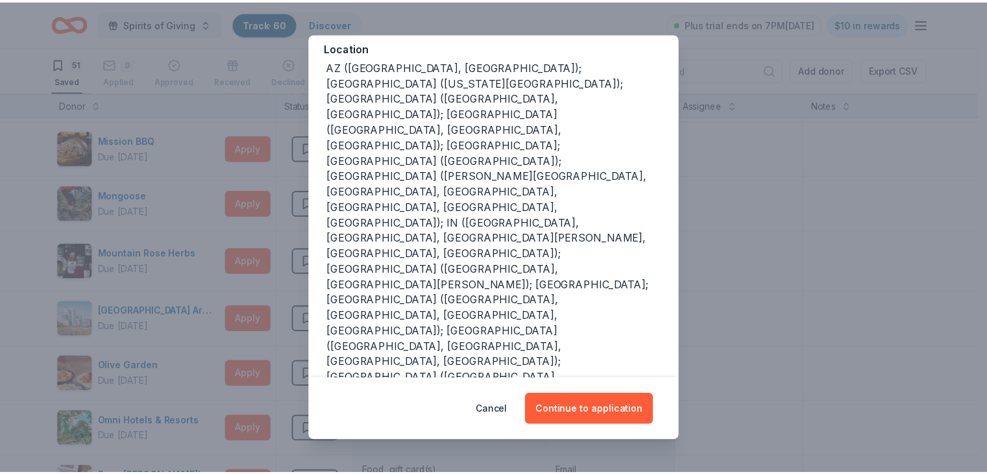
scroll to position [153, 0]
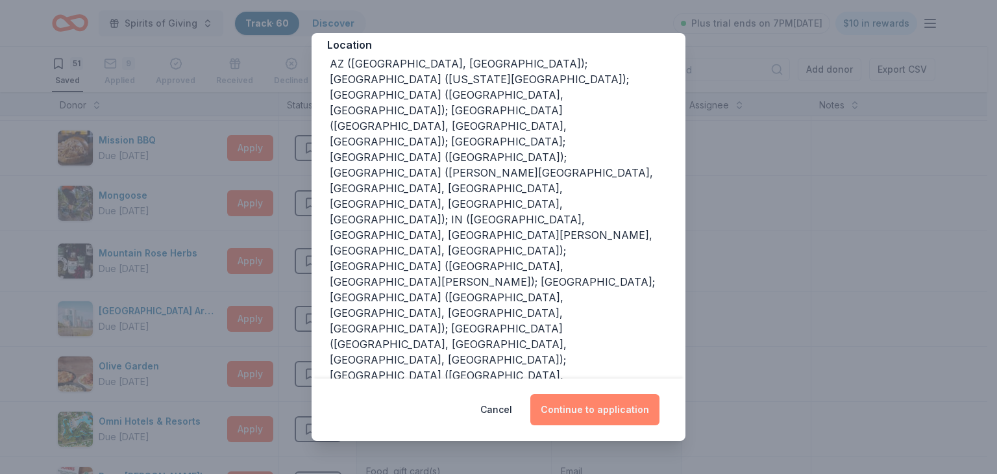
click at [602, 407] on button "Continue to application" at bounding box center [594, 409] width 129 height 31
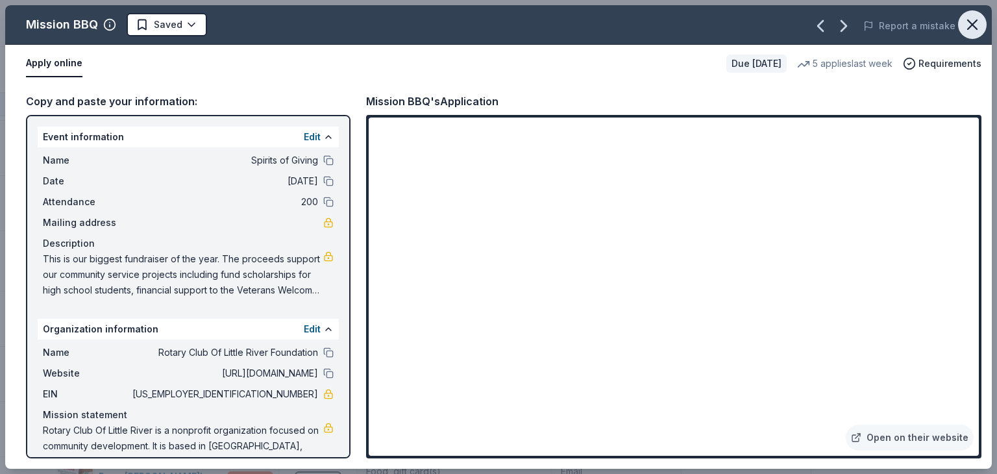
click at [970, 21] on icon "button" at bounding box center [972, 25] width 18 height 18
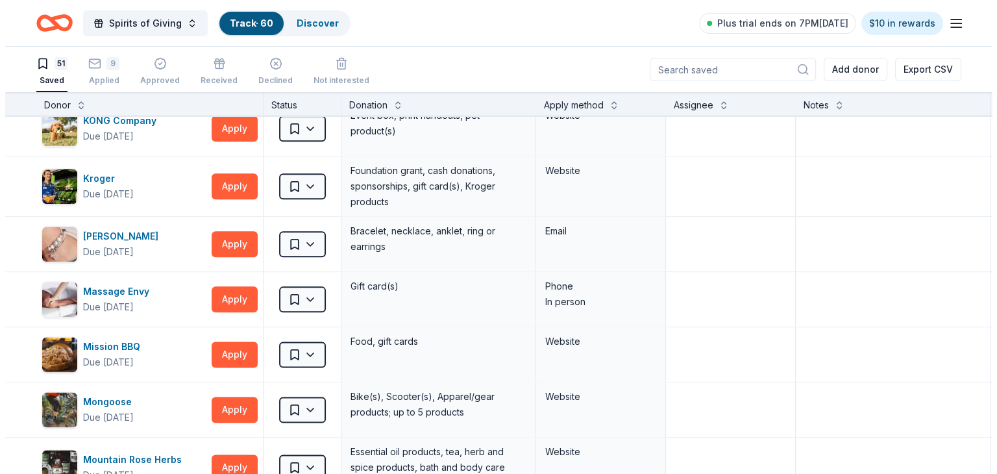
scroll to position [1619, 0]
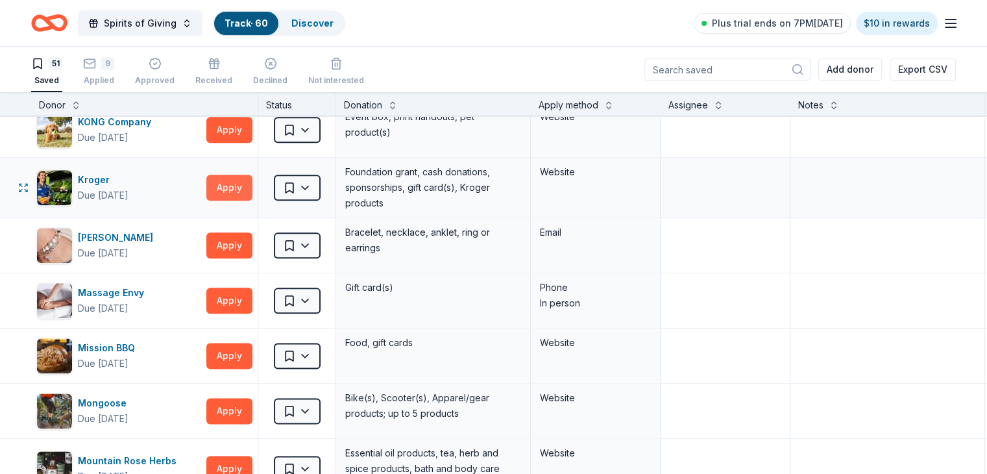
click at [249, 183] on button "Apply" at bounding box center [229, 188] width 46 height 26
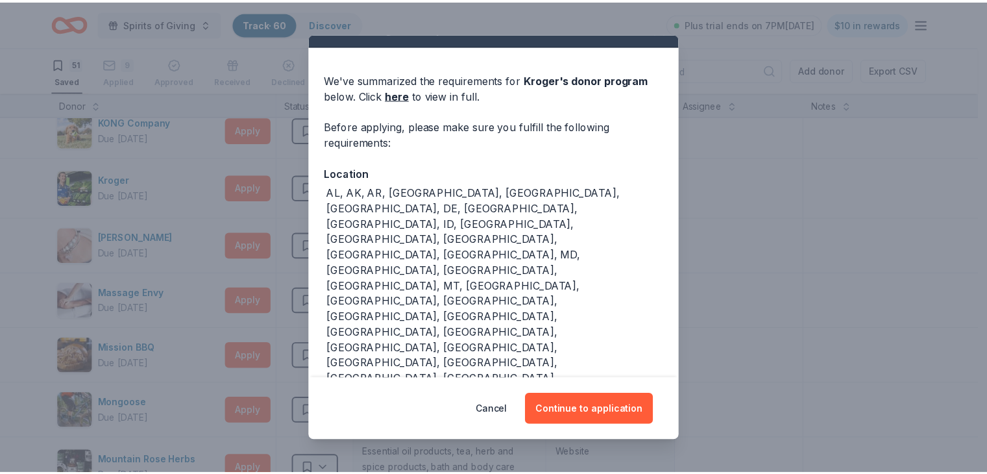
scroll to position [25, 0]
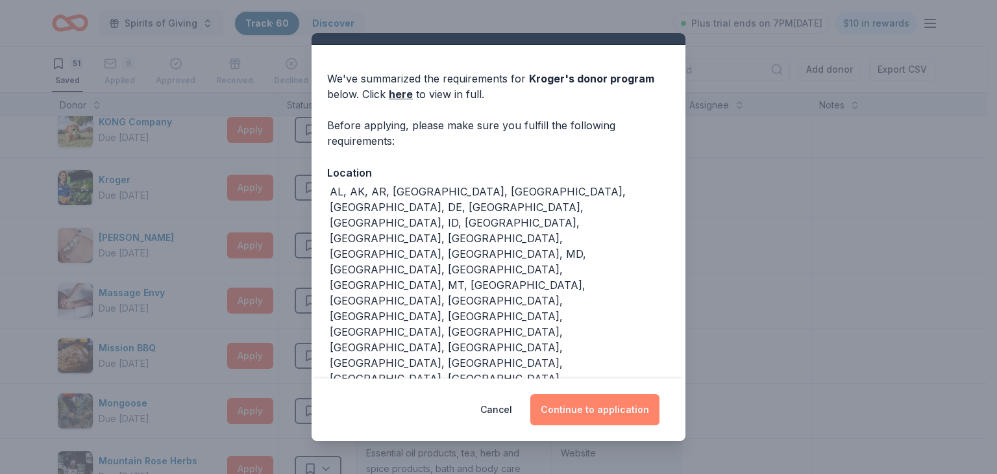
click at [594, 404] on button "Continue to application" at bounding box center [594, 409] width 129 height 31
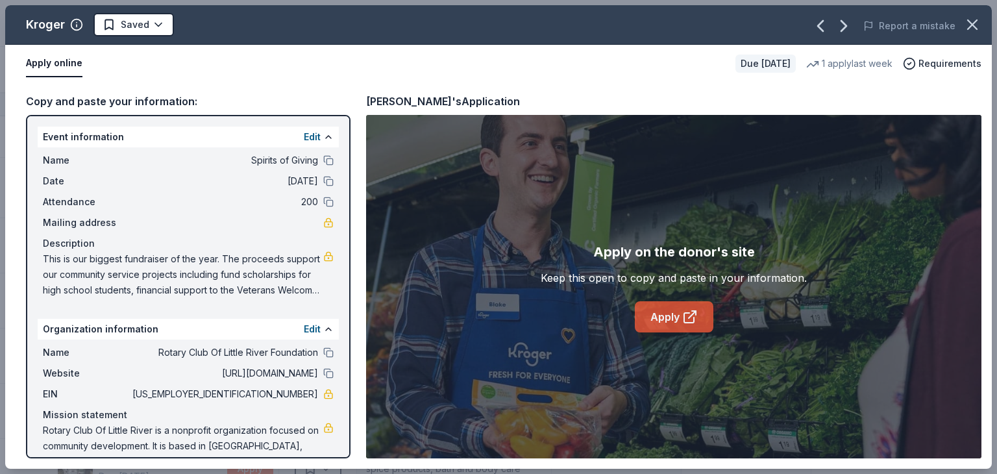
click at [683, 323] on icon at bounding box center [690, 317] width 16 height 16
click at [969, 20] on icon "button" at bounding box center [972, 25] width 18 height 18
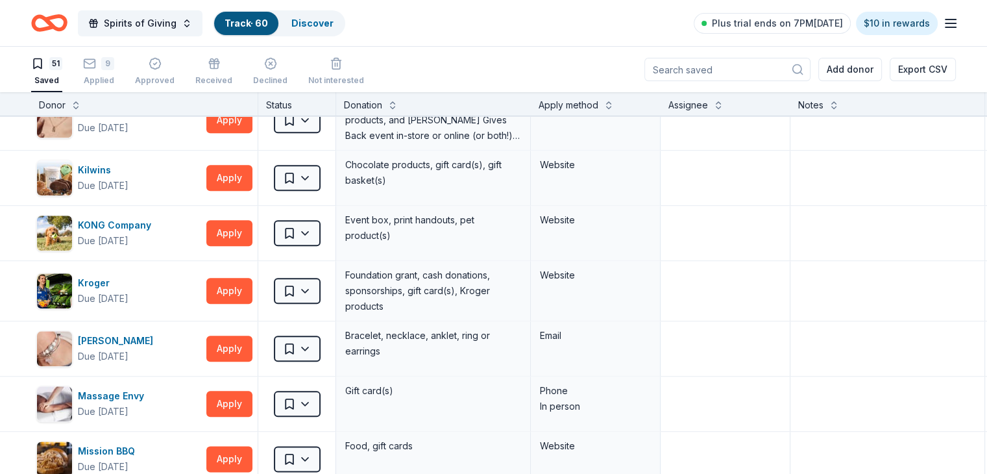
scroll to position [1515, 0]
